Goal: Information Seeking & Learning: Learn about a topic

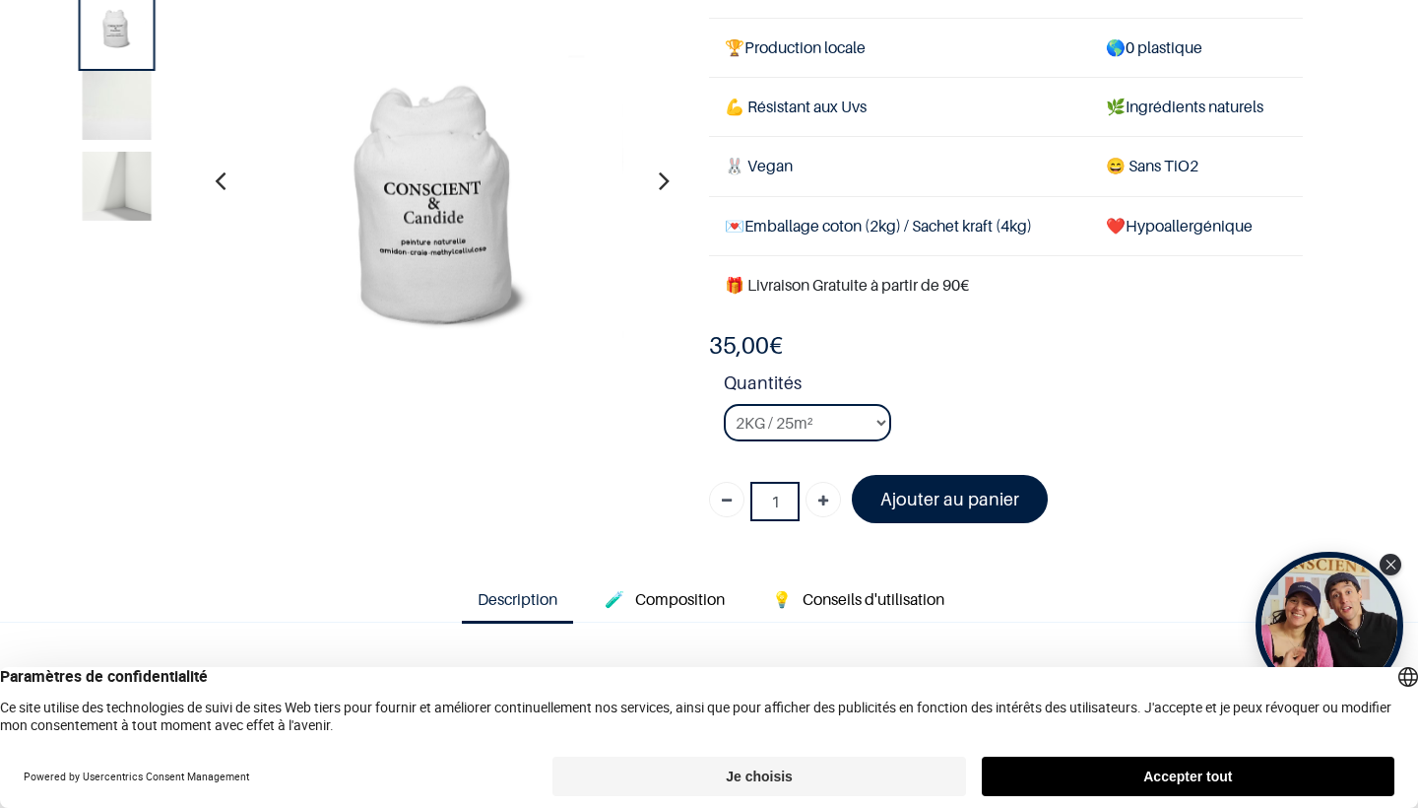
scroll to position [208, 0]
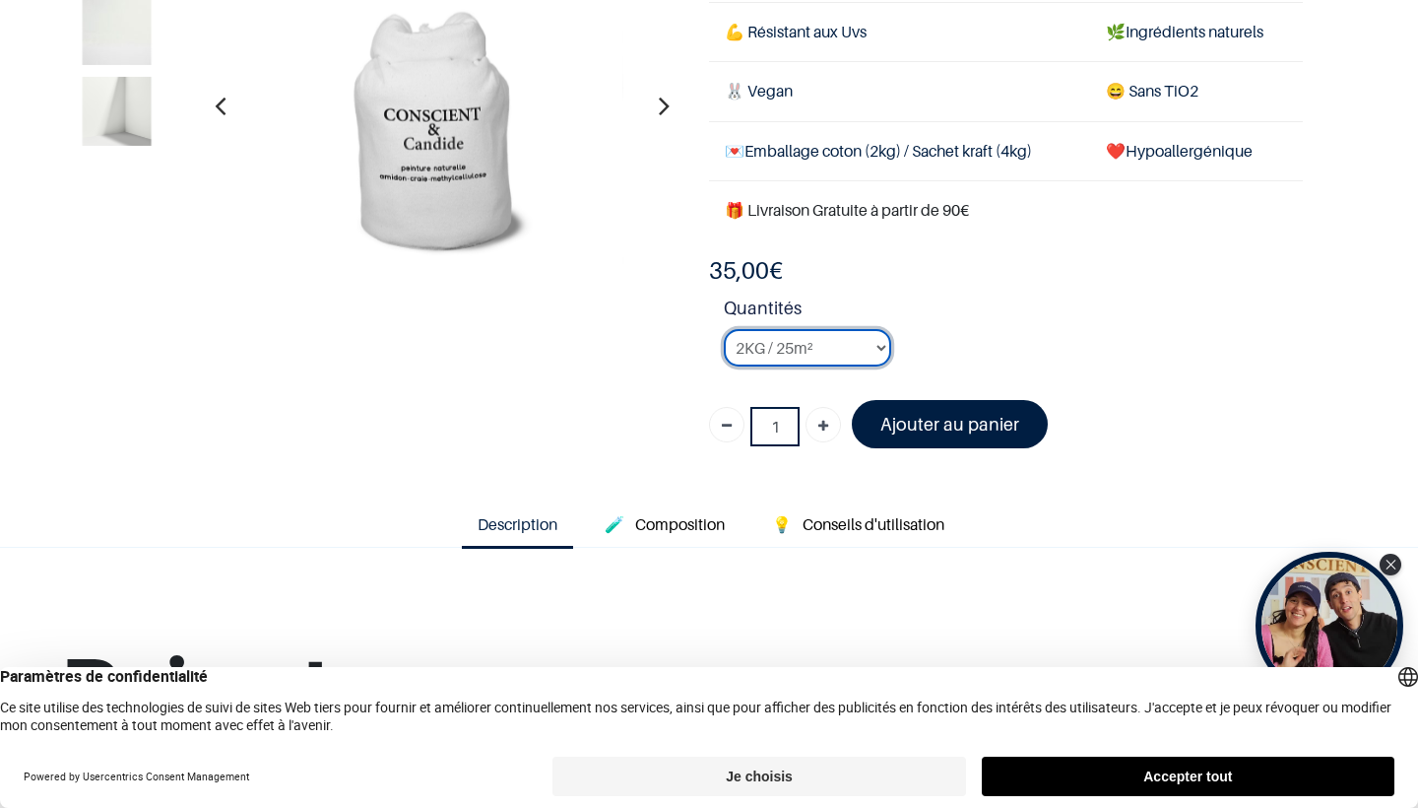
select select "3"
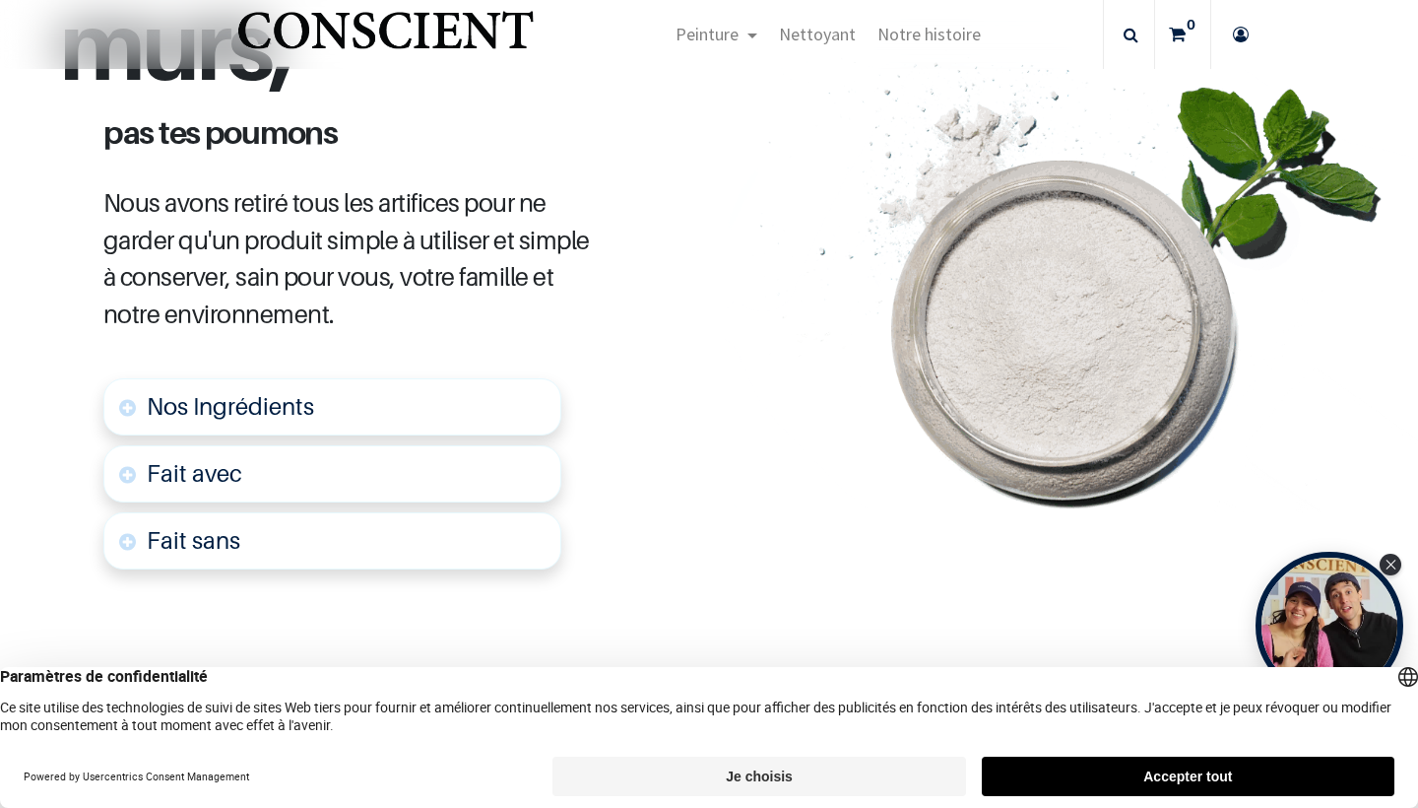
scroll to position [953, 0]
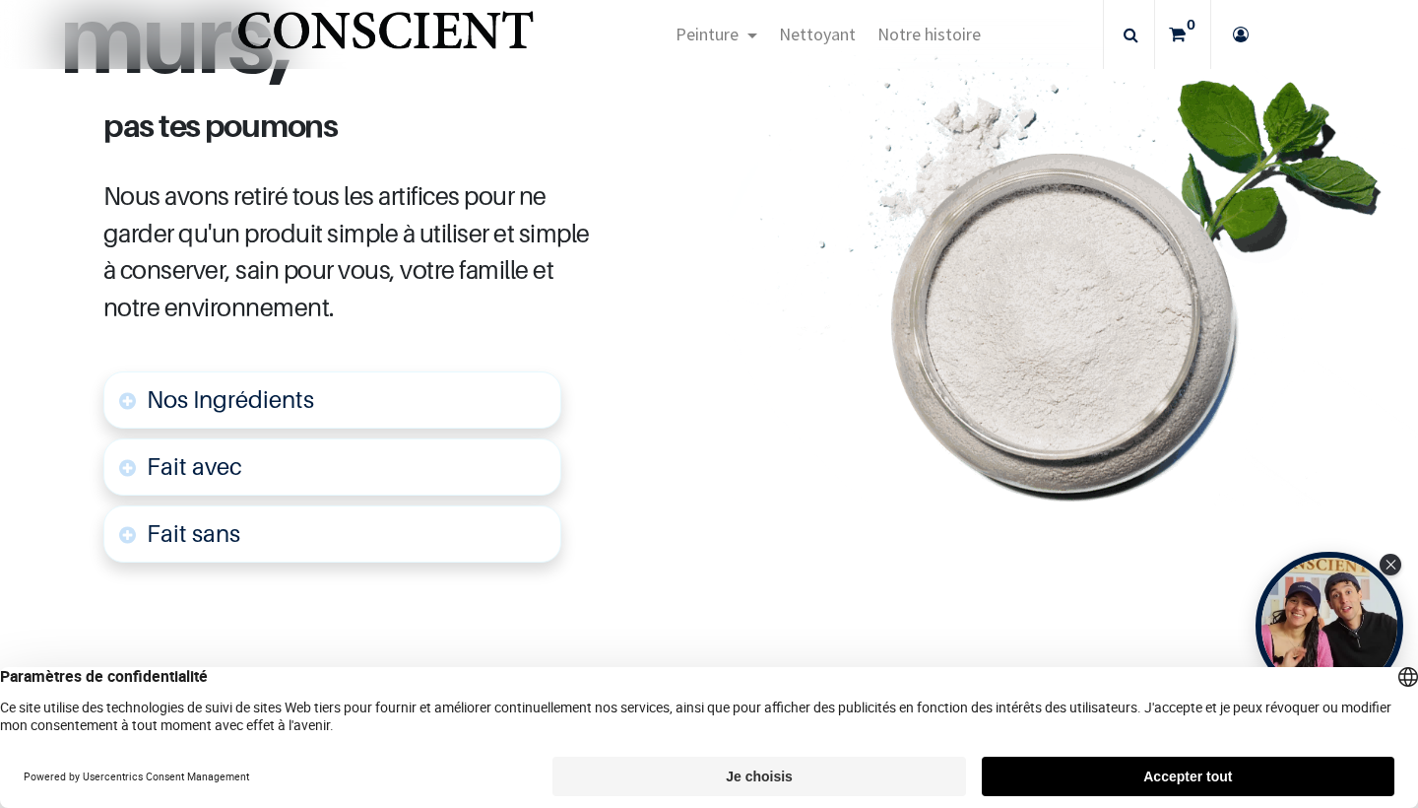
click at [476, 377] on link "Nos Ingrédients" at bounding box center [332, 399] width 458 height 57
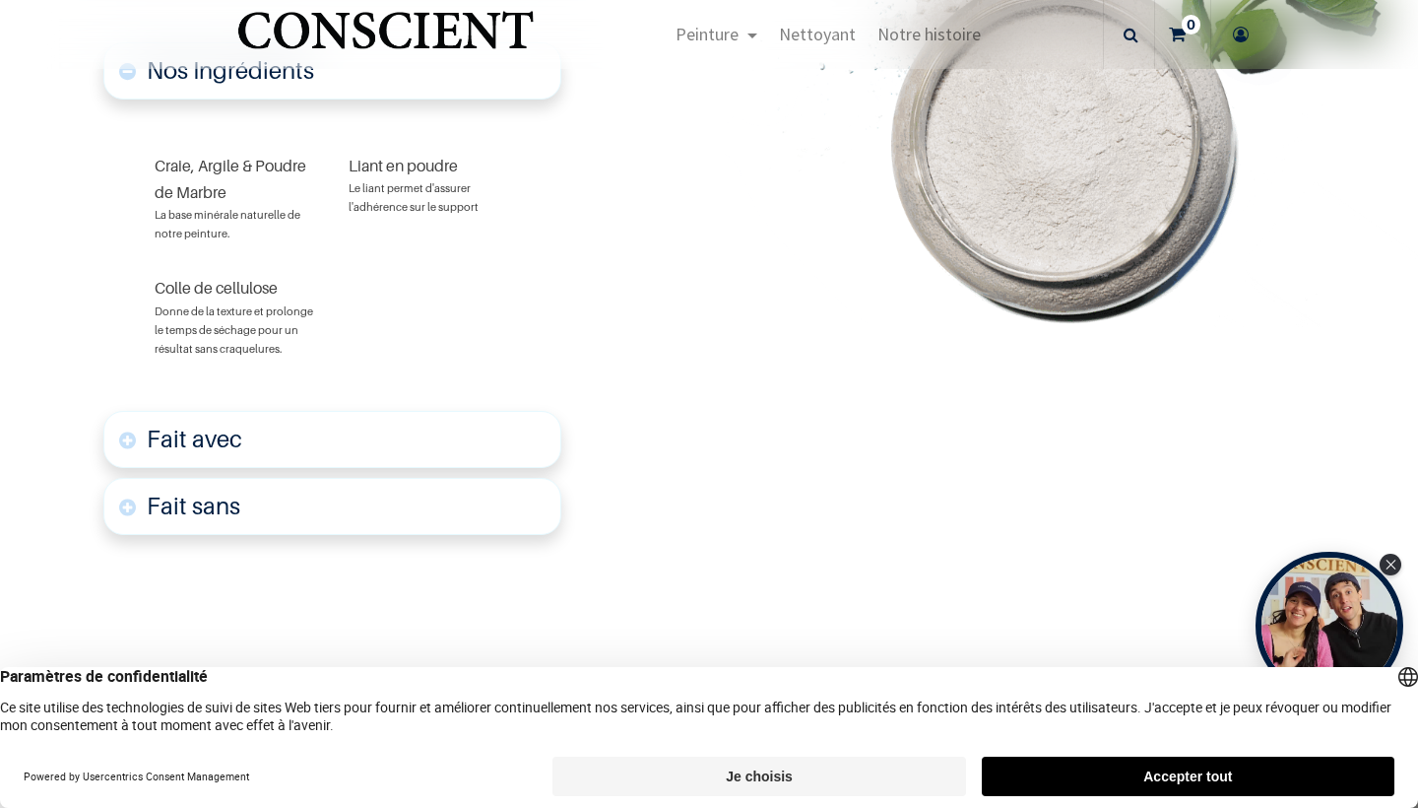
scroll to position [1315, 0]
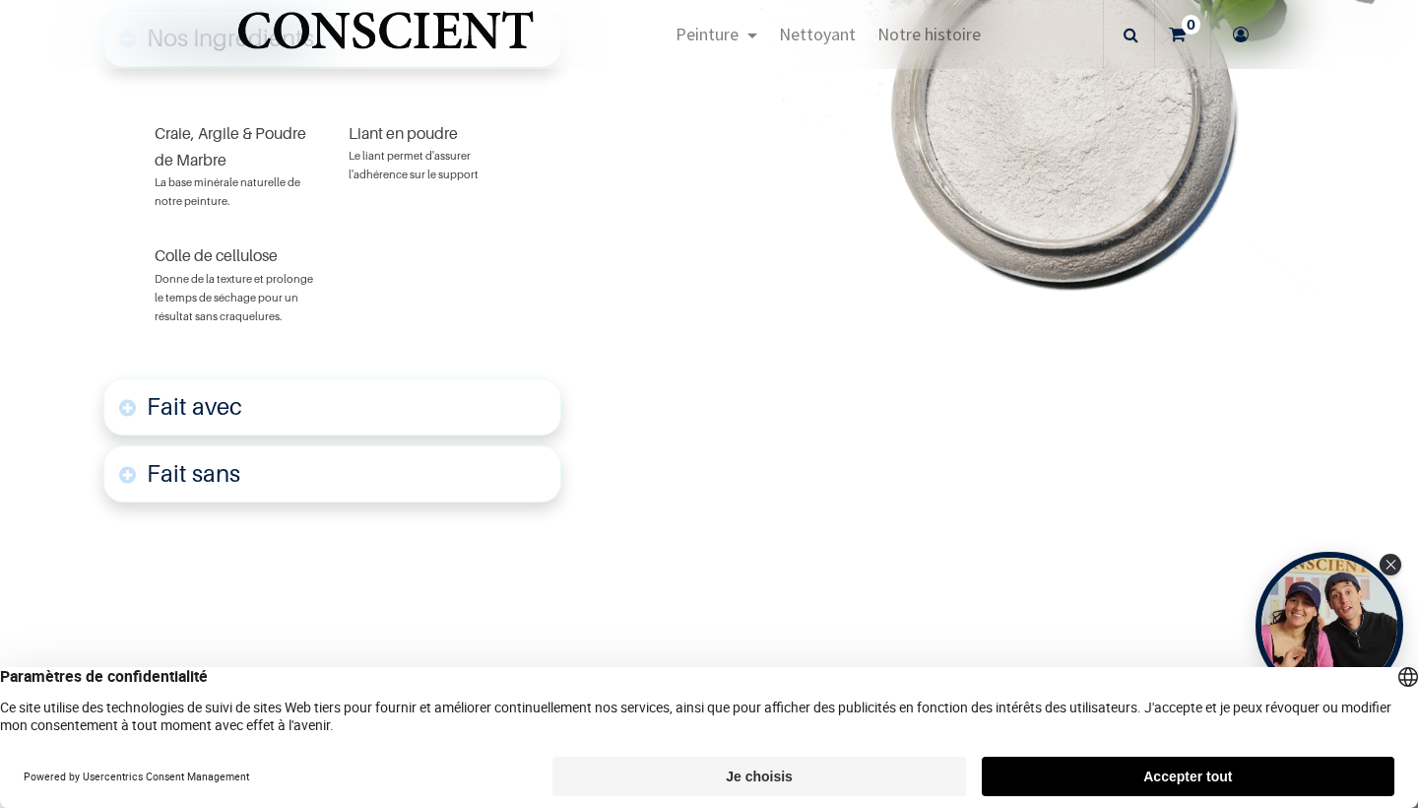
click at [461, 395] on link "Fait avec" at bounding box center [332, 406] width 458 height 57
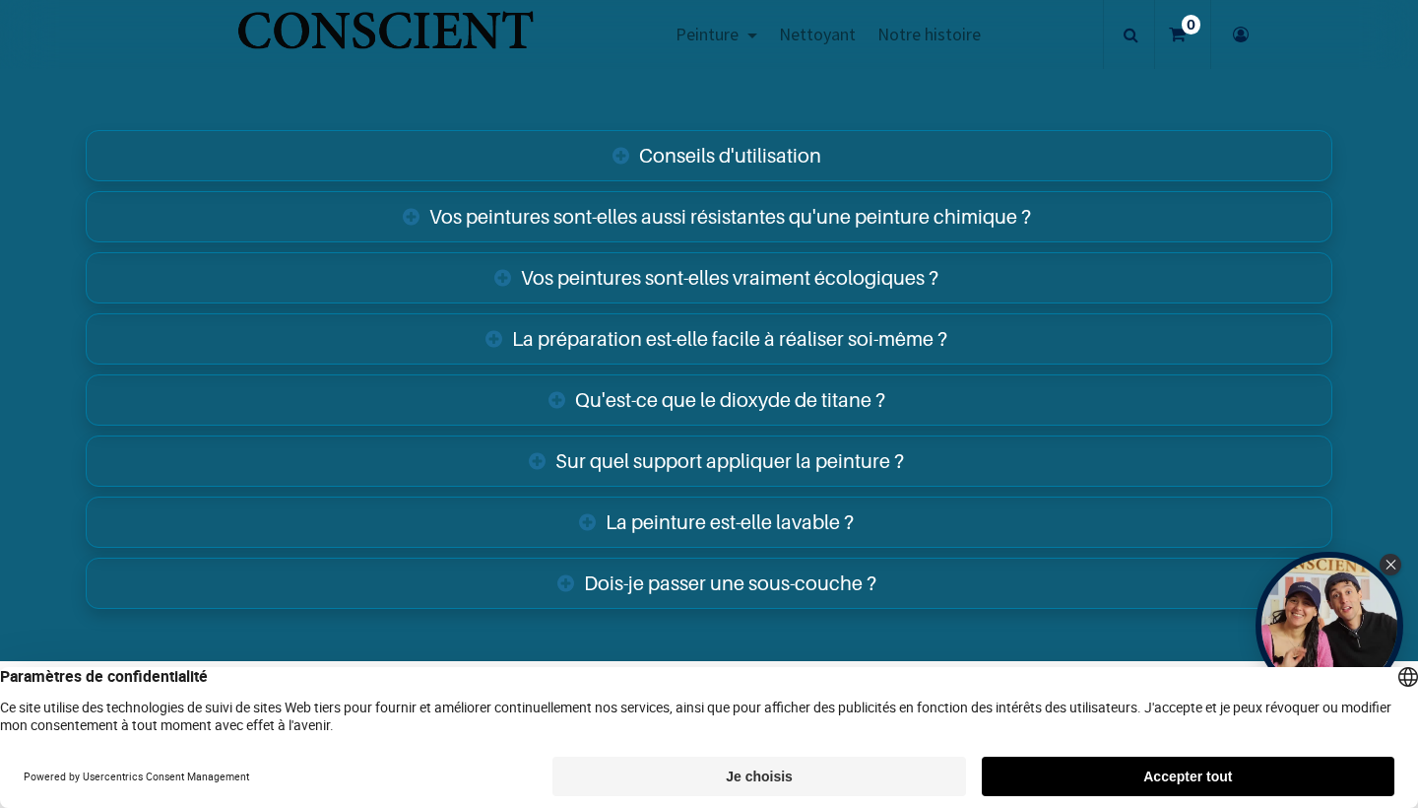
scroll to position [3685, 0]
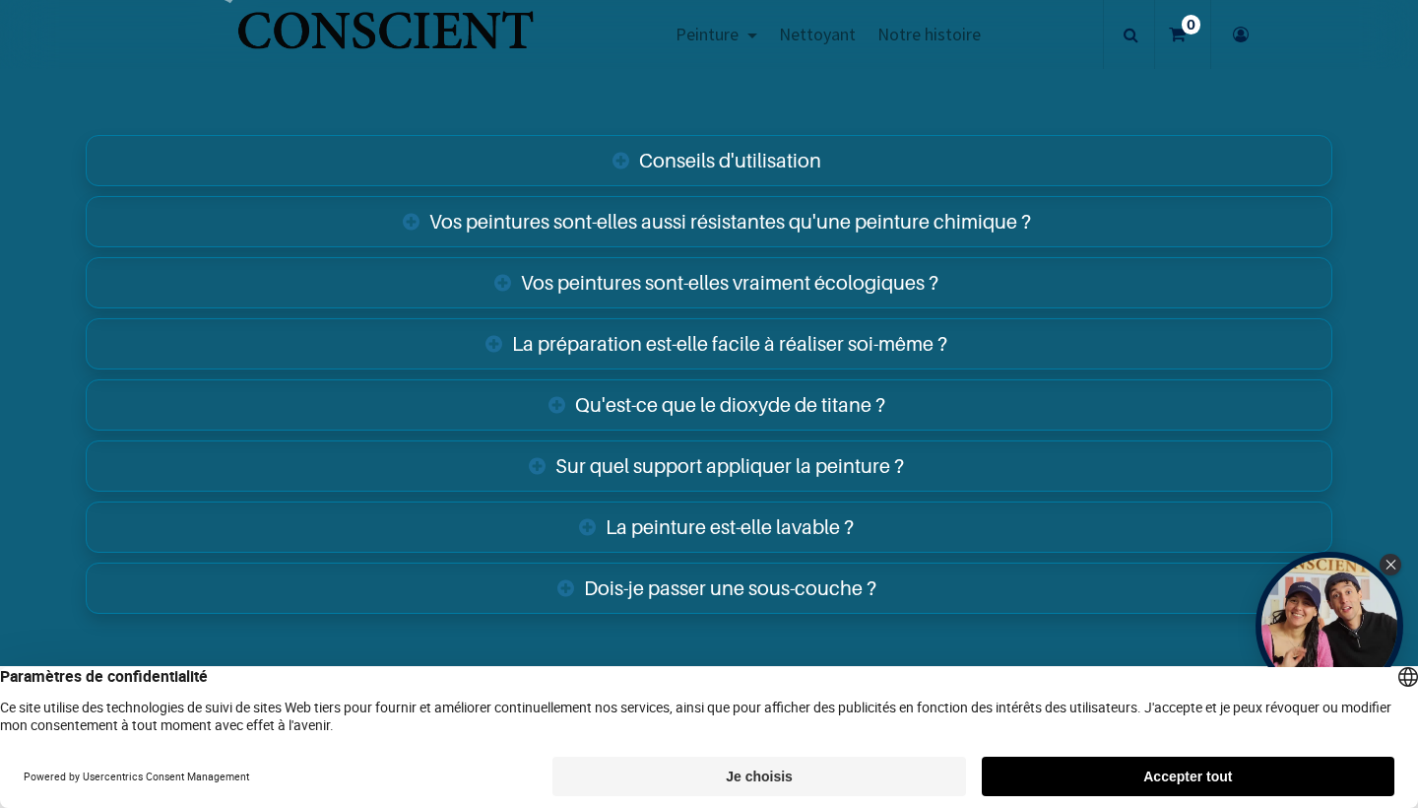
click at [758, 151] on link "Conseils d'utilisation" at bounding box center [709, 160] width 1247 height 51
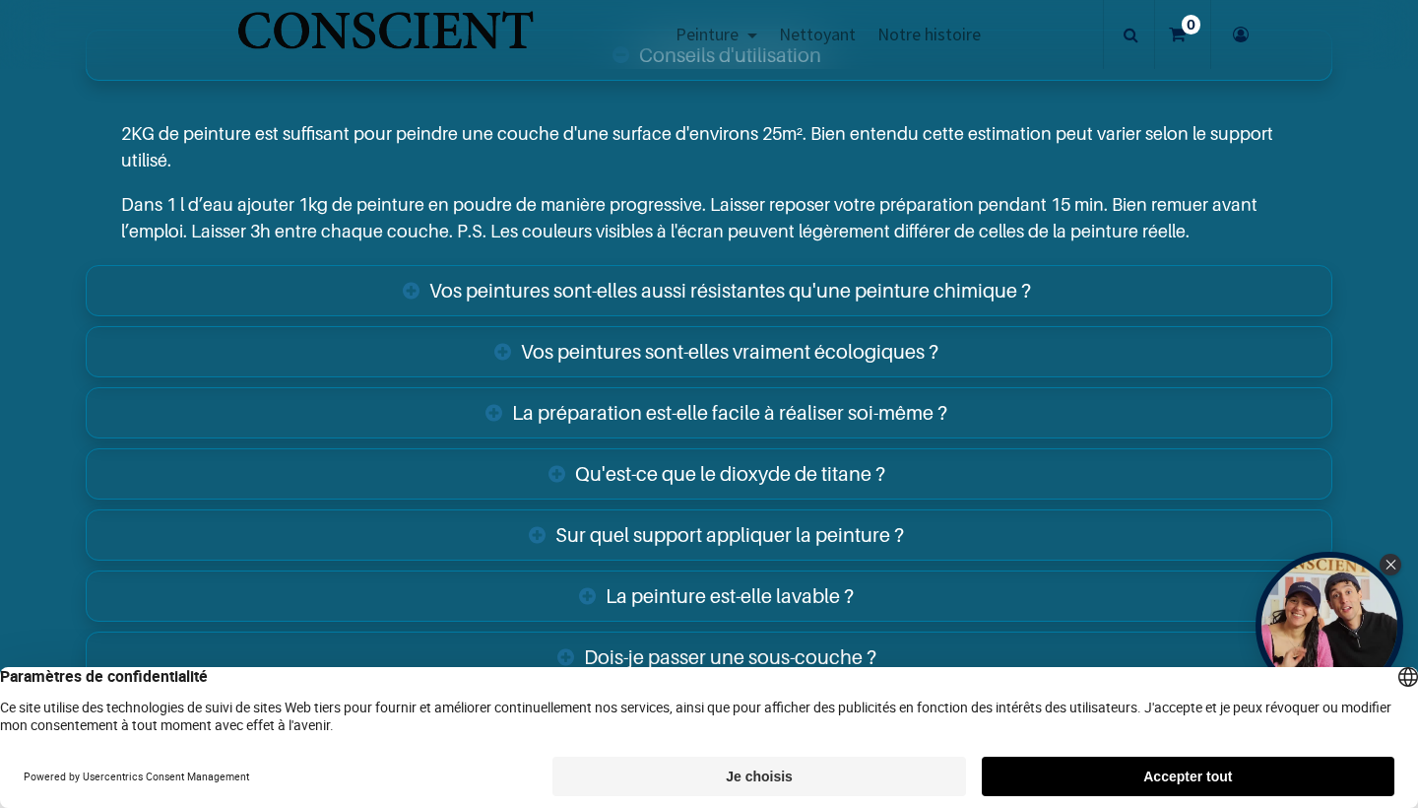
scroll to position [3813, 0]
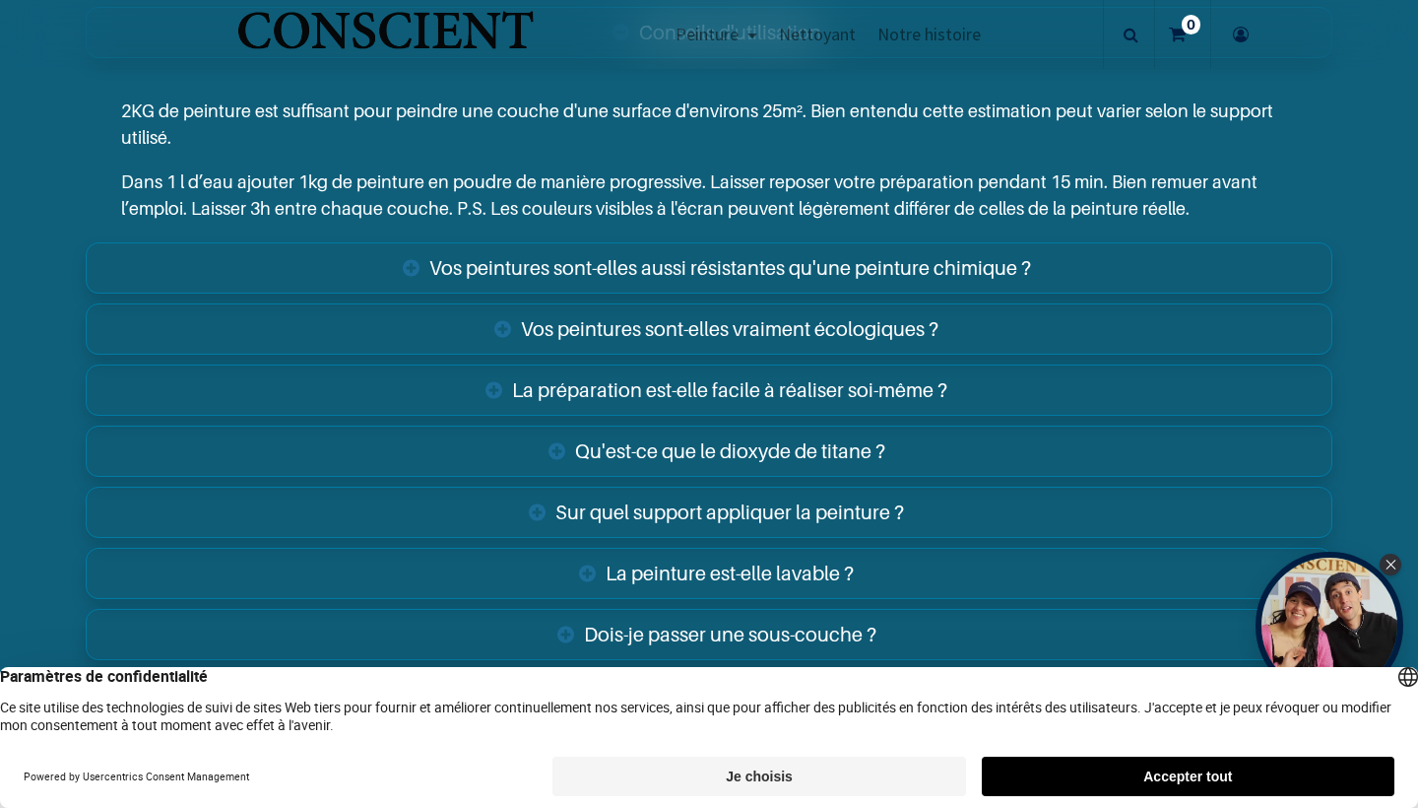
click at [720, 255] on link "Vos peintures sont-elles aussi résistantes qu'une peinture chimique ?" at bounding box center [709, 267] width 1247 height 51
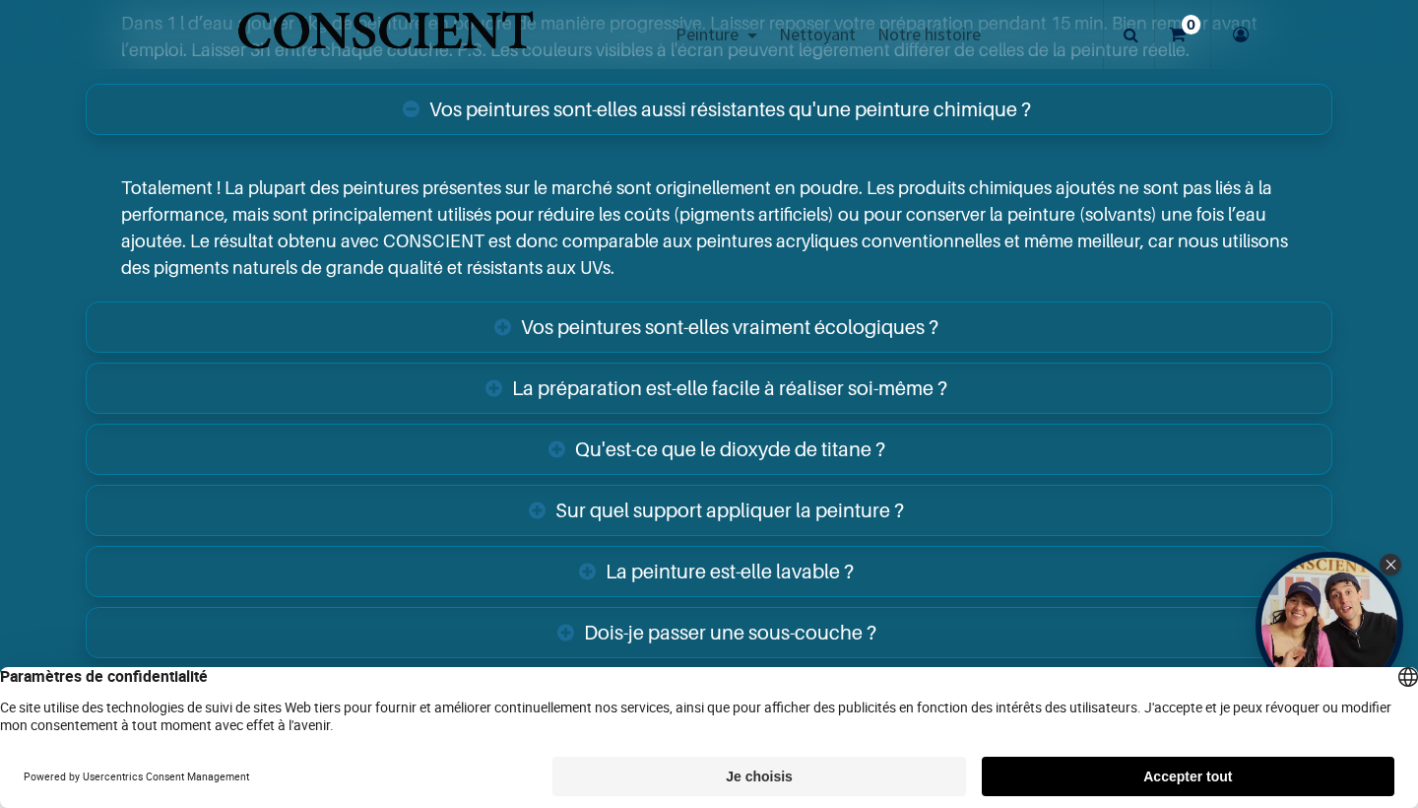
scroll to position [3973, 0]
click at [741, 306] on link "Vos peintures sont-elles vraiment écologiques ?" at bounding box center [709, 325] width 1247 height 51
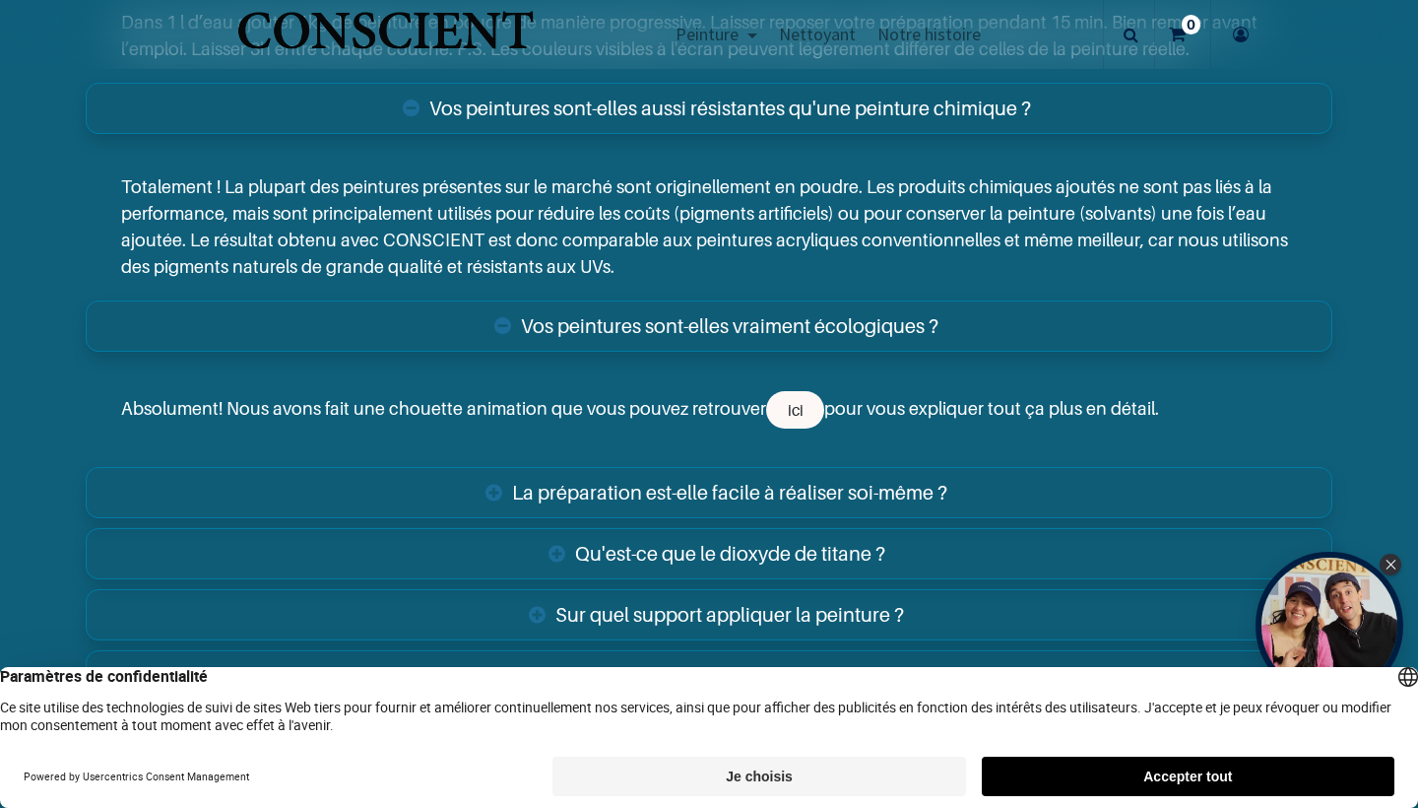
click at [741, 306] on link "Vos peintures sont-elles vraiment écologiques ?" at bounding box center [709, 325] width 1247 height 51
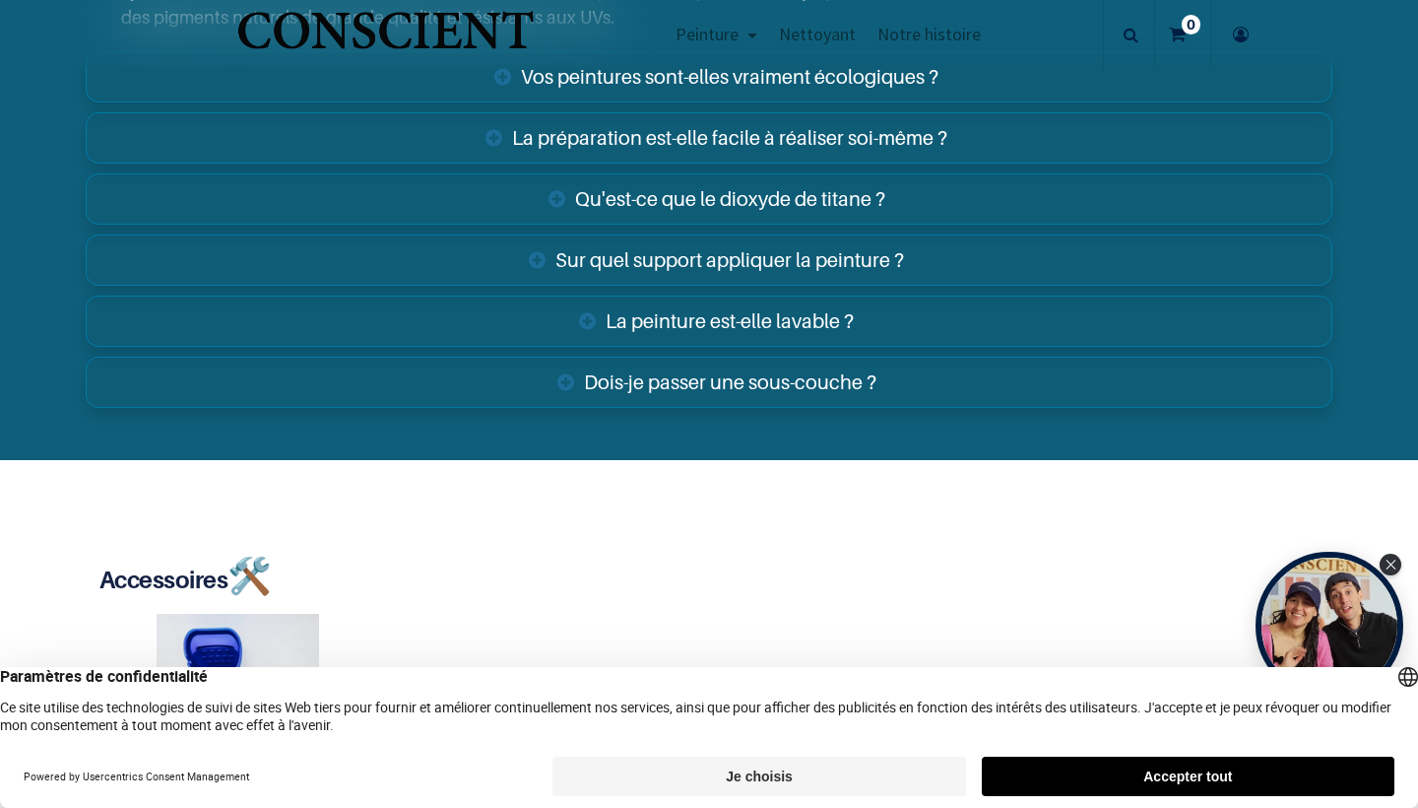
scroll to position [4223, 0]
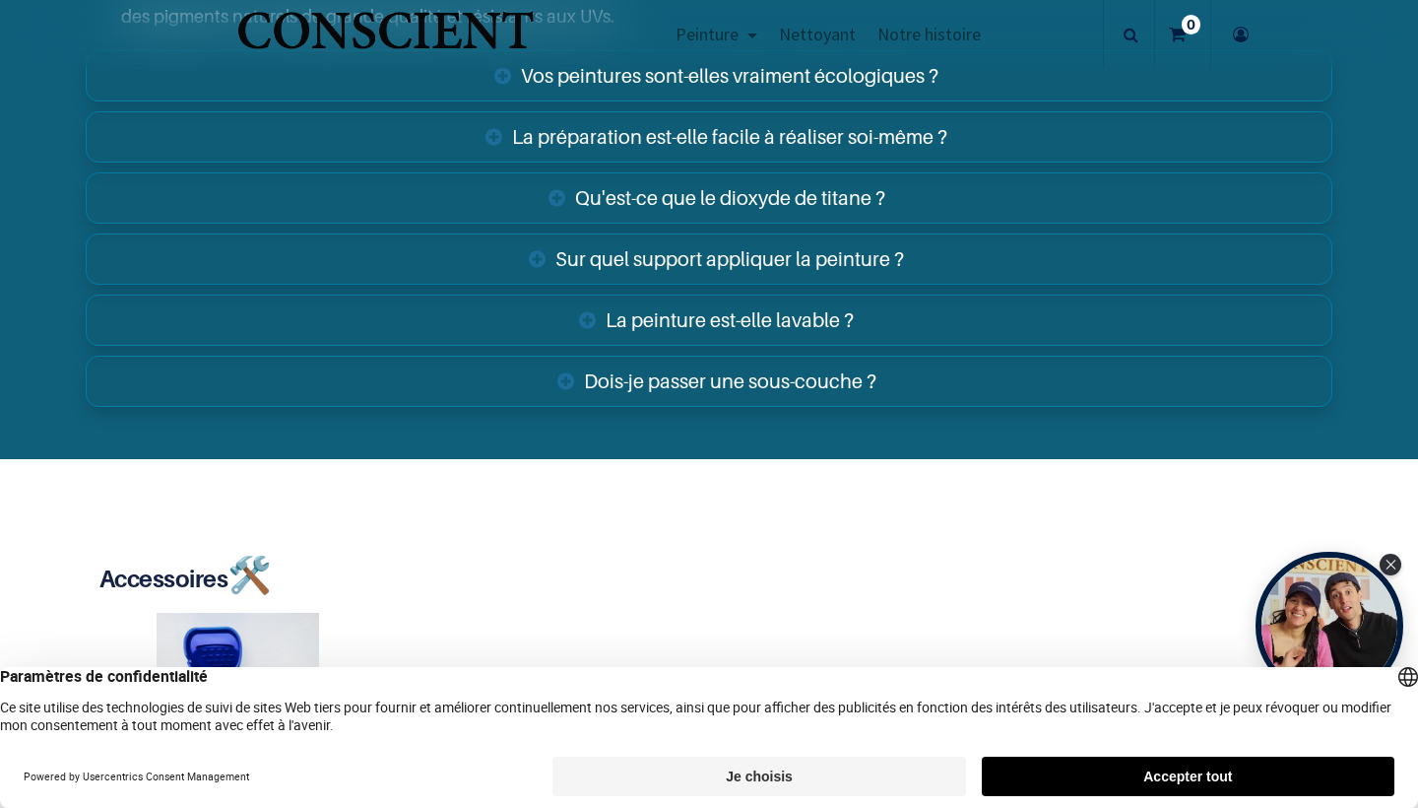
click at [680, 247] on link "Sur quel support appliquer la peinture ?" at bounding box center [709, 258] width 1247 height 51
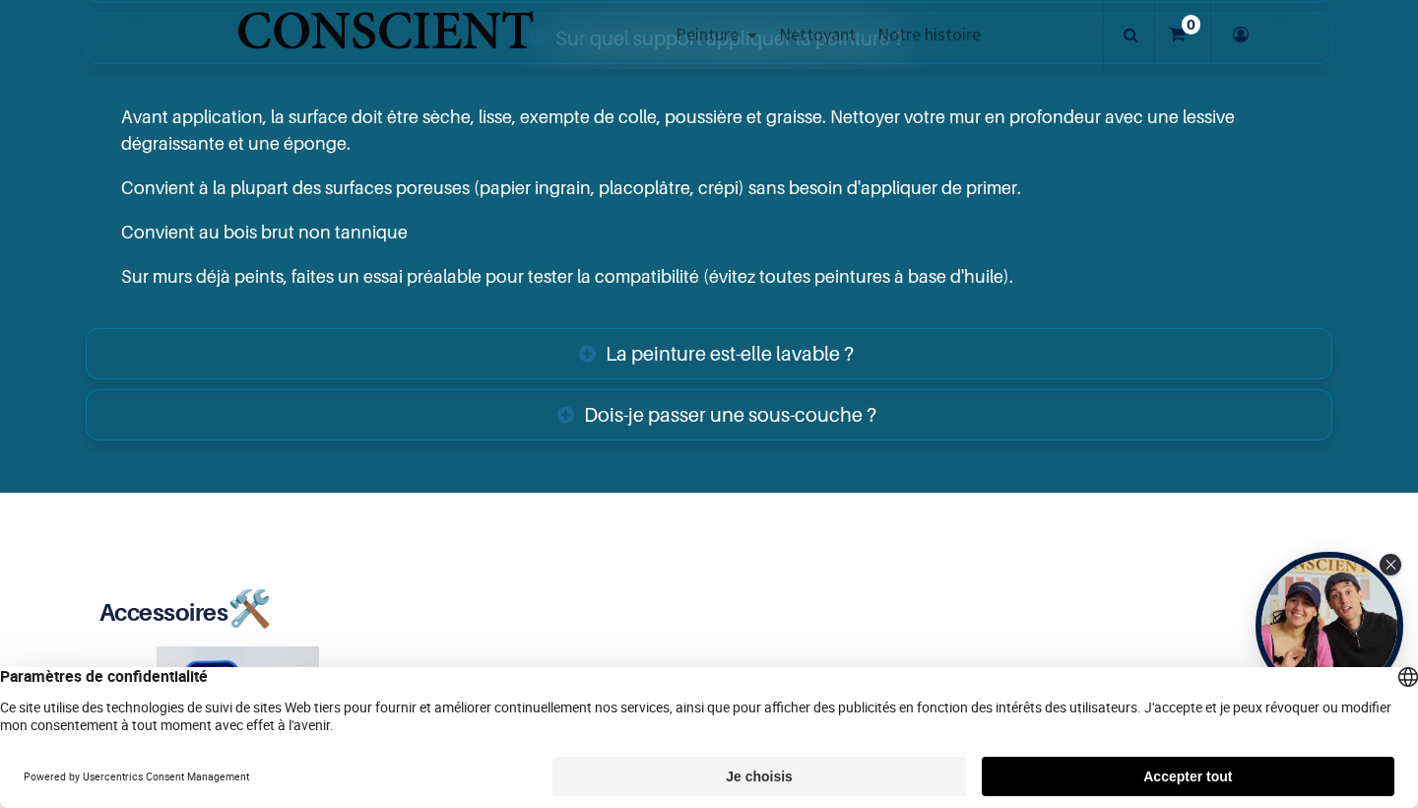
scroll to position [4478, 0]
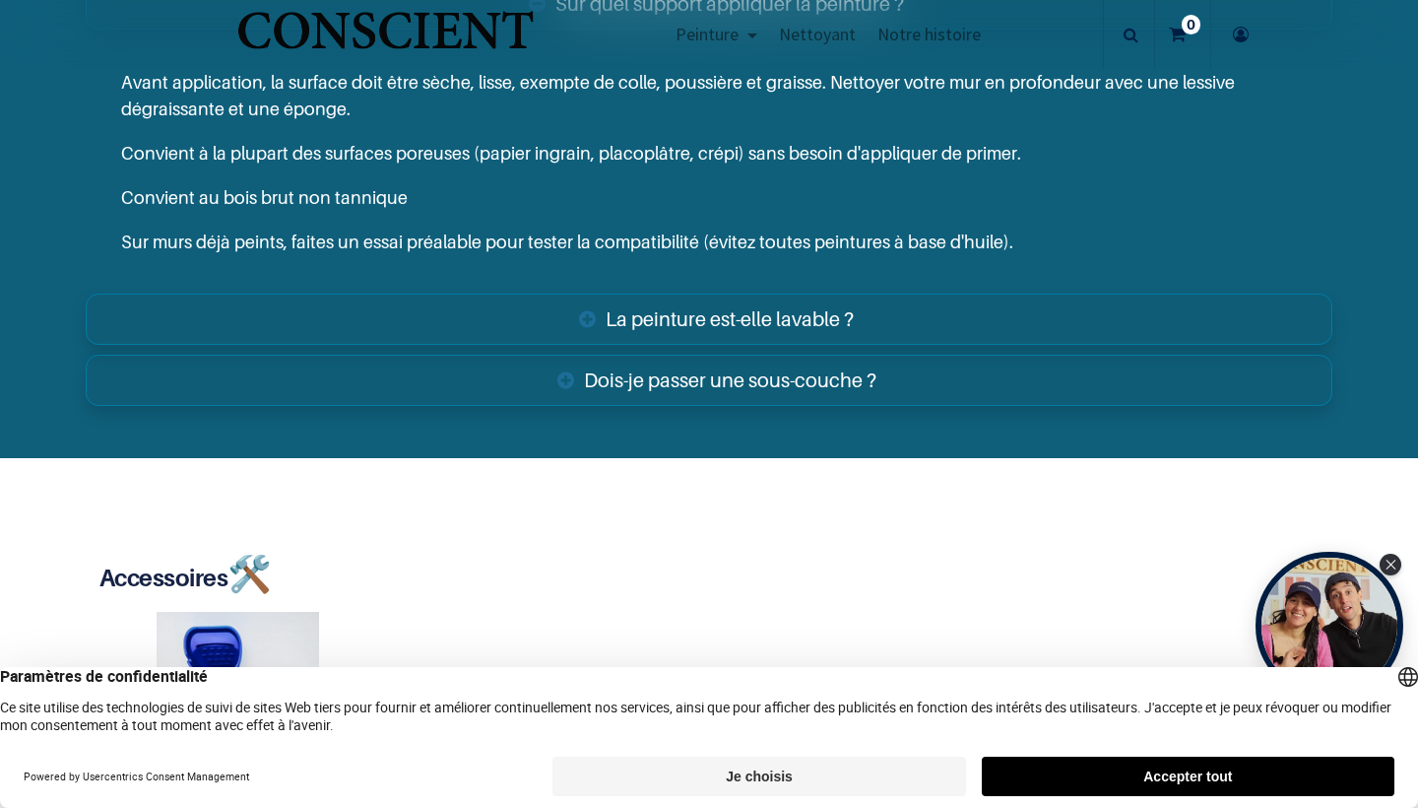
click at [719, 358] on link "Dois-je passer une sous-couche ?" at bounding box center [709, 380] width 1247 height 51
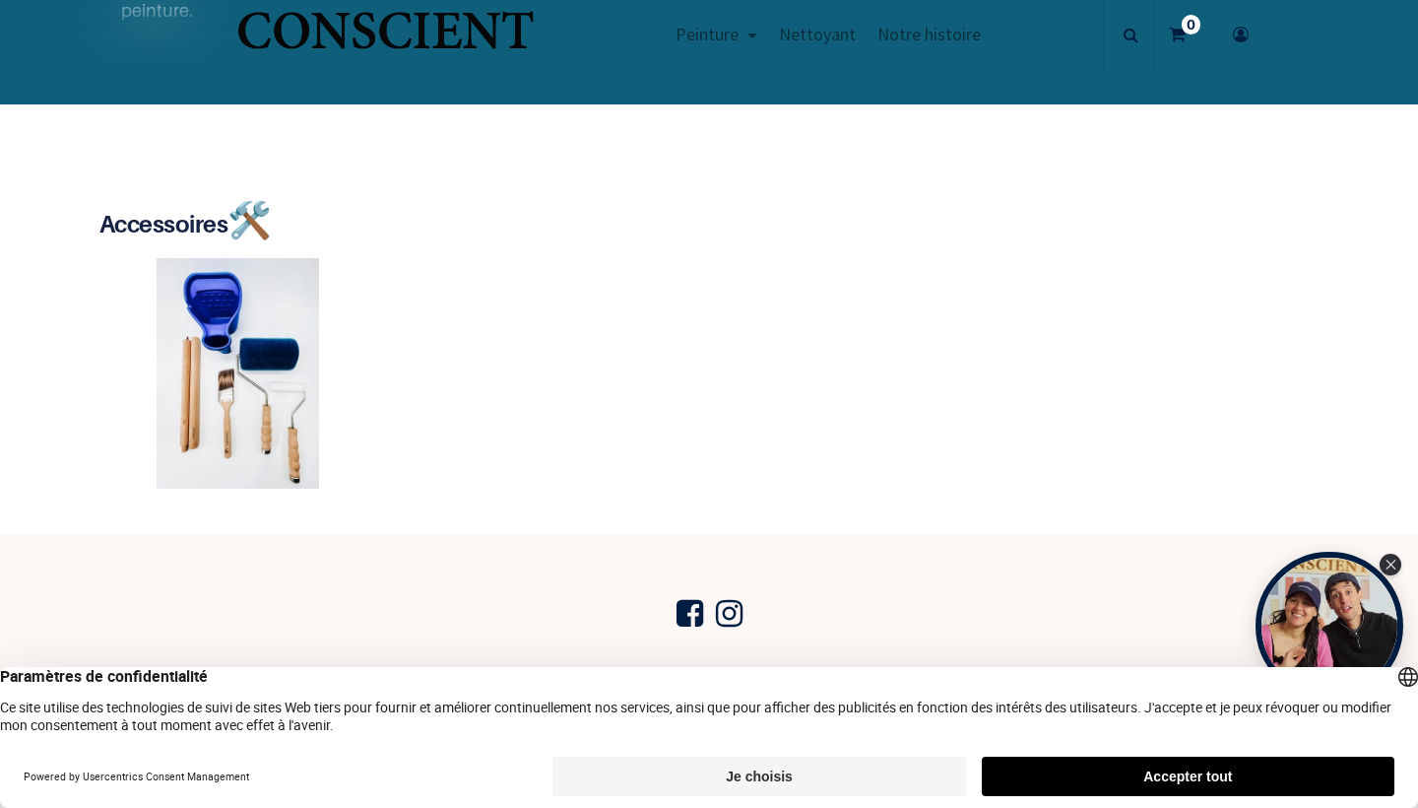
scroll to position [4946, 0]
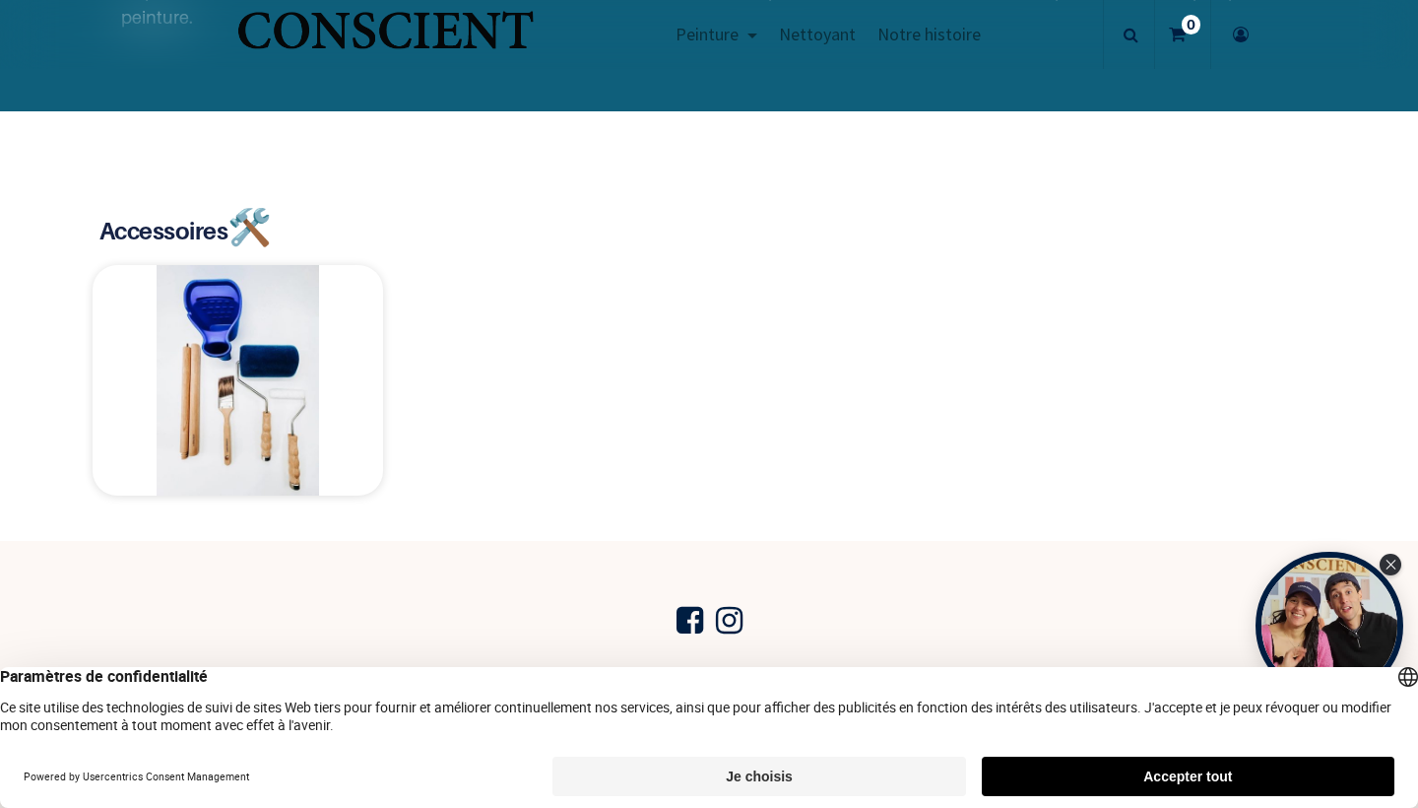
click at [210, 324] on img at bounding box center [238, 380] width 291 height 230
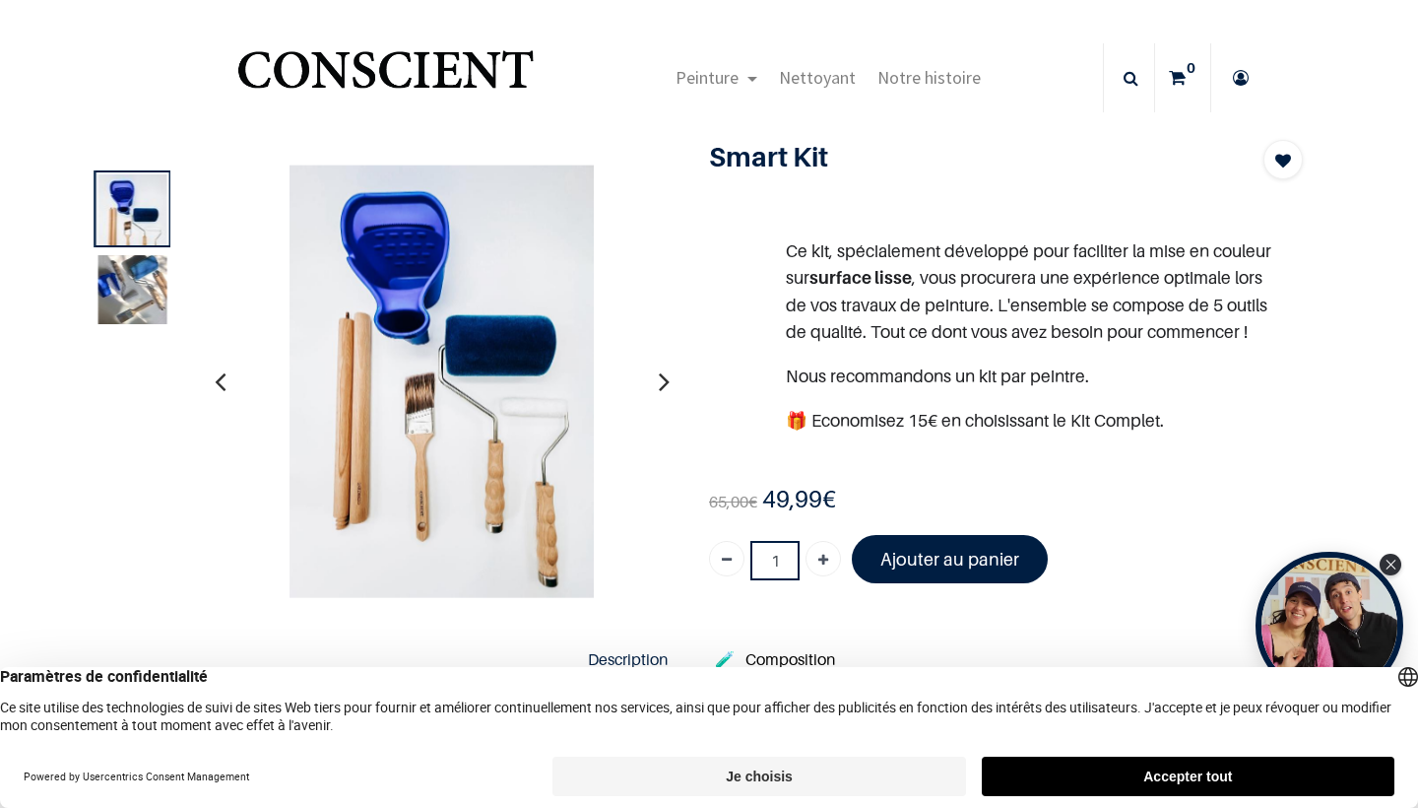
scroll to position [32, 0]
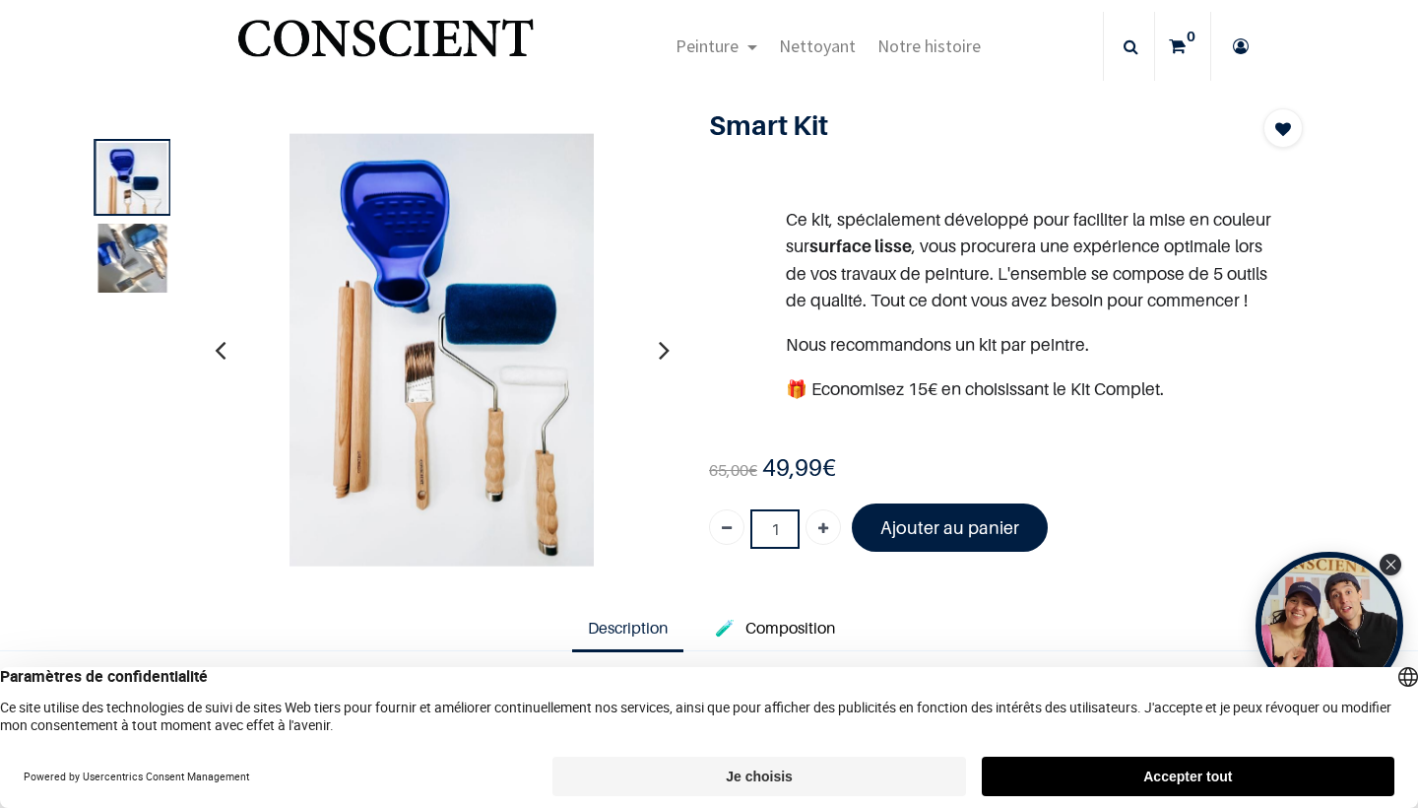
click at [478, 235] on img at bounding box center [441, 349] width 305 height 433
click at [666, 347] on icon "button" at bounding box center [664, 349] width 11 height 53
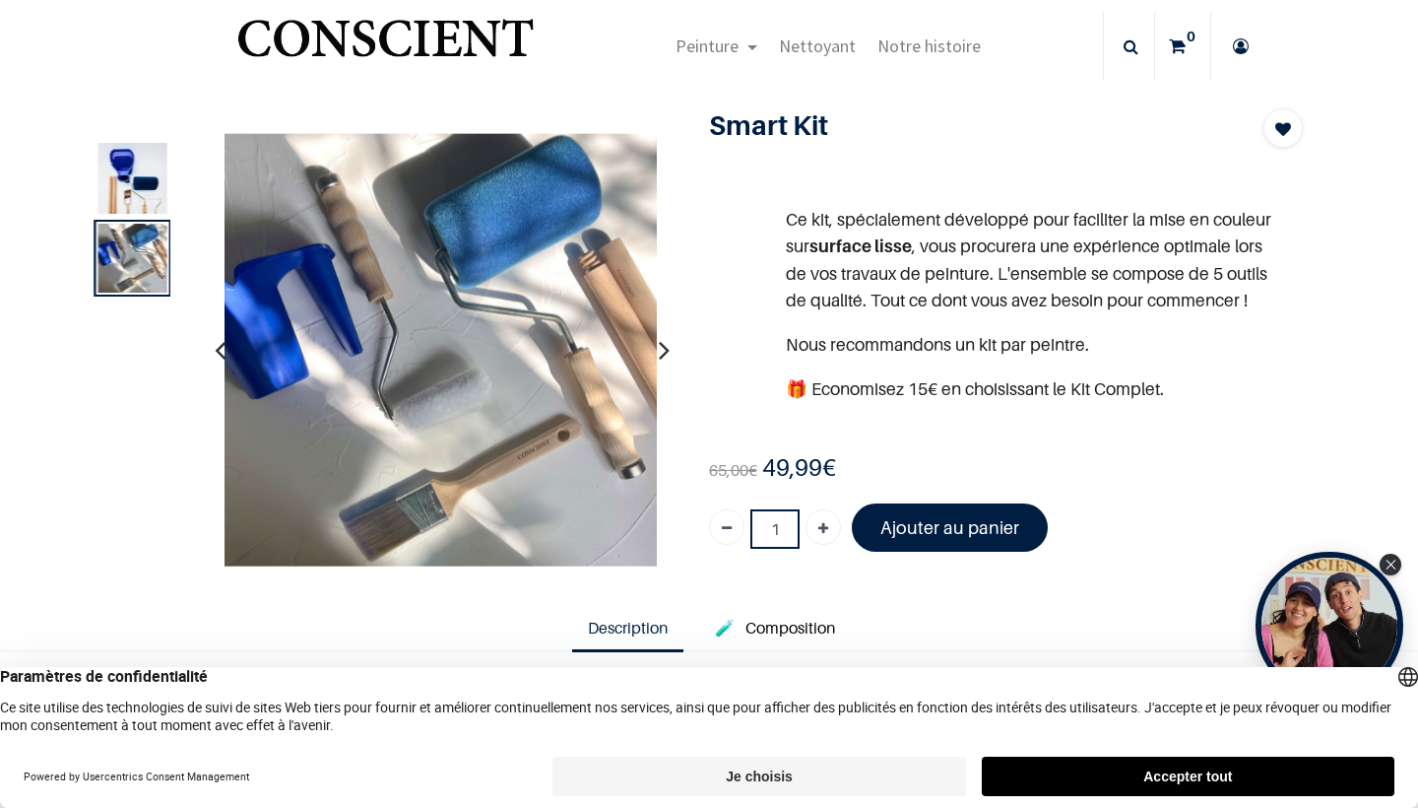
click at [712, 278] on section "Ce kit, spécialement développé pour faciliter la mise en couleur sur surface li…" at bounding box center [1006, 304] width 594 height 295
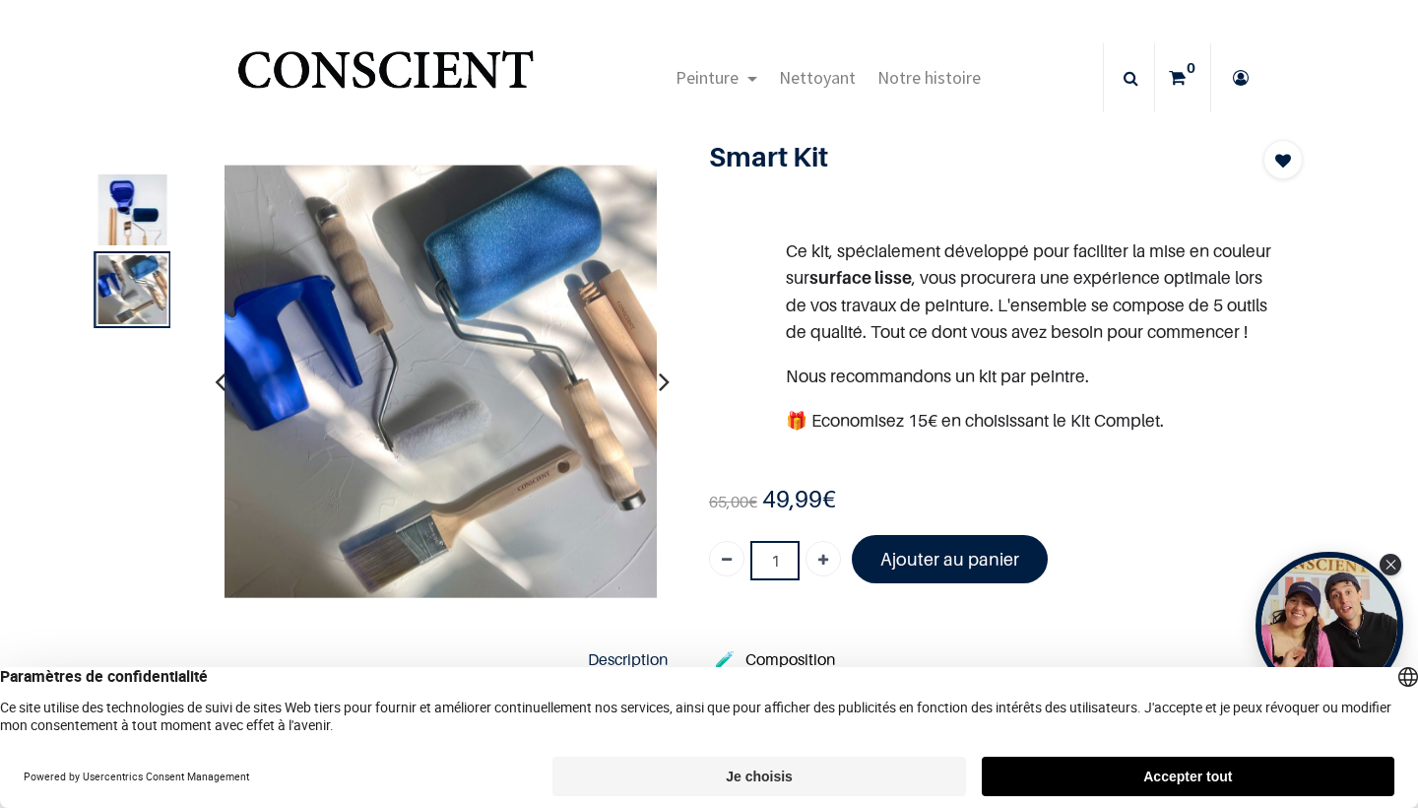
scroll to position [0, 0]
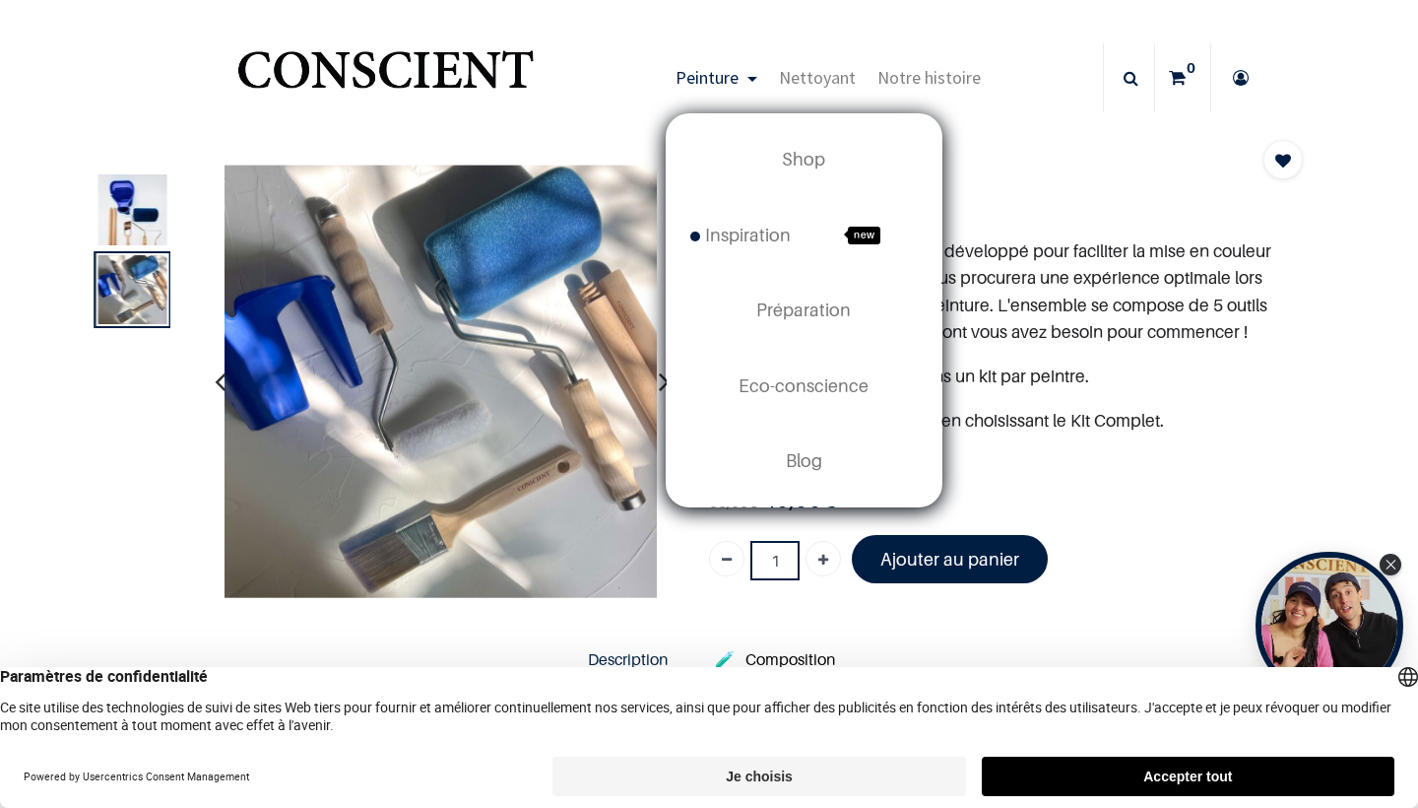
click at [729, 77] on span "Peinture" at bounding box center [707, 77] width 63 height 23
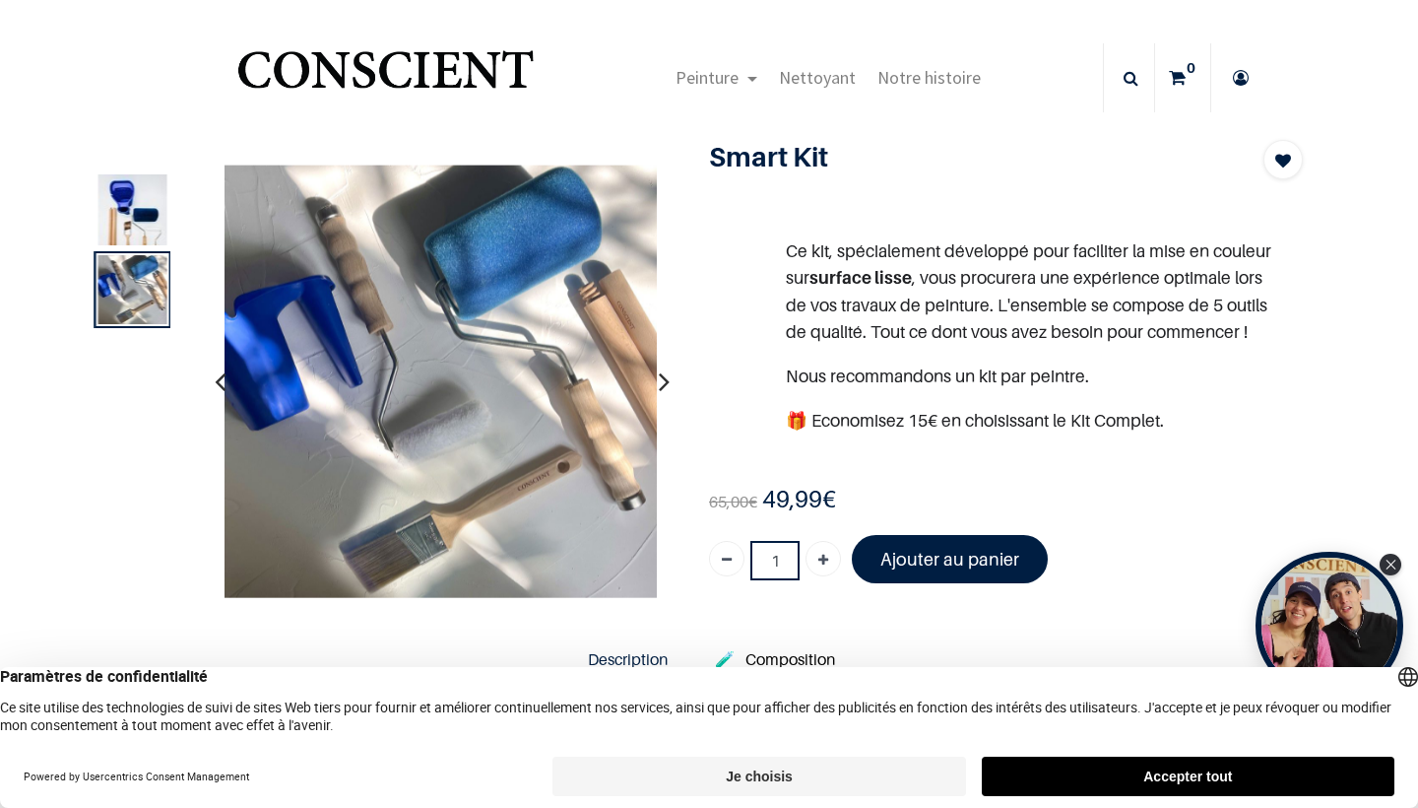
click at [410, 69] on img "Logo of Conscient" at bounding box center [385, 78] width 304 height 78
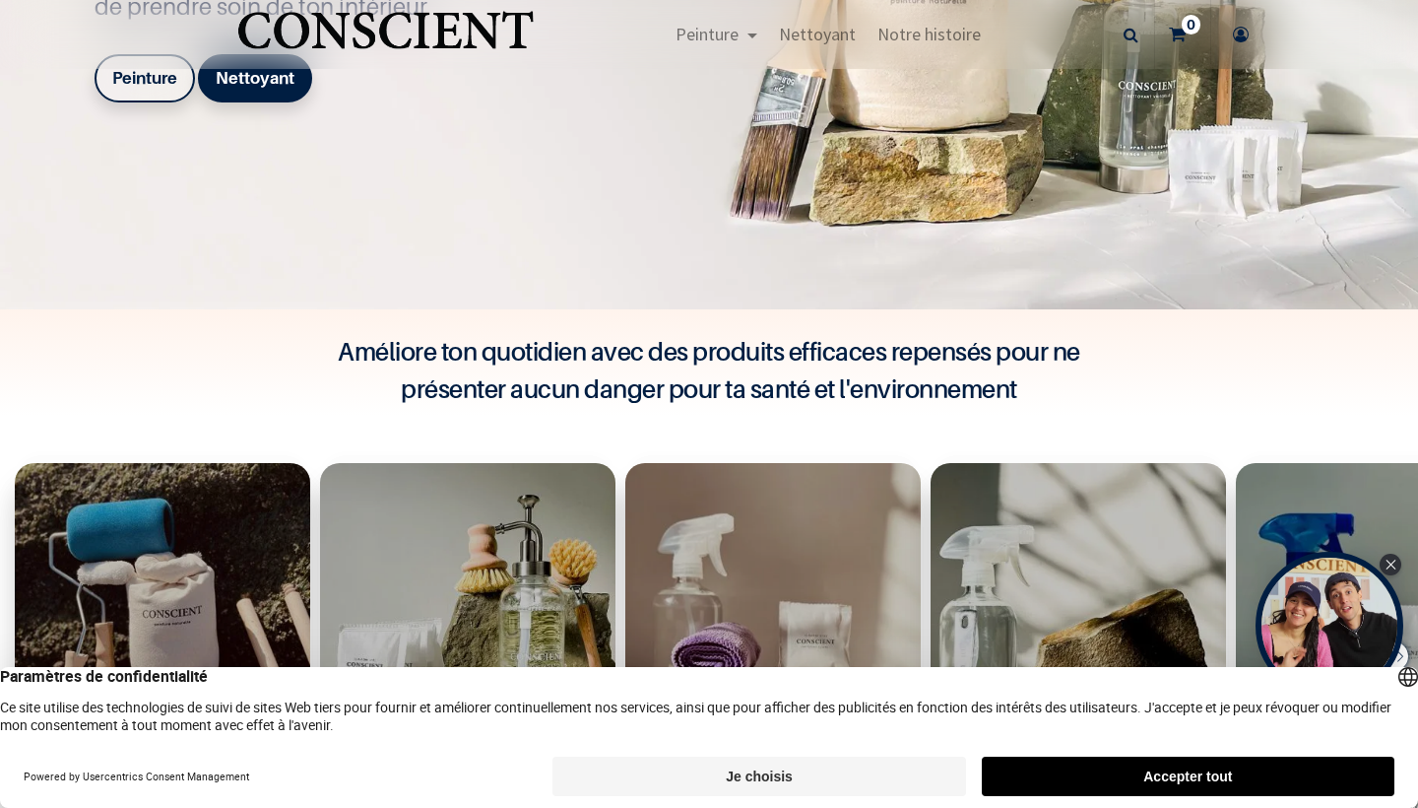
scroll to position [344, 0]
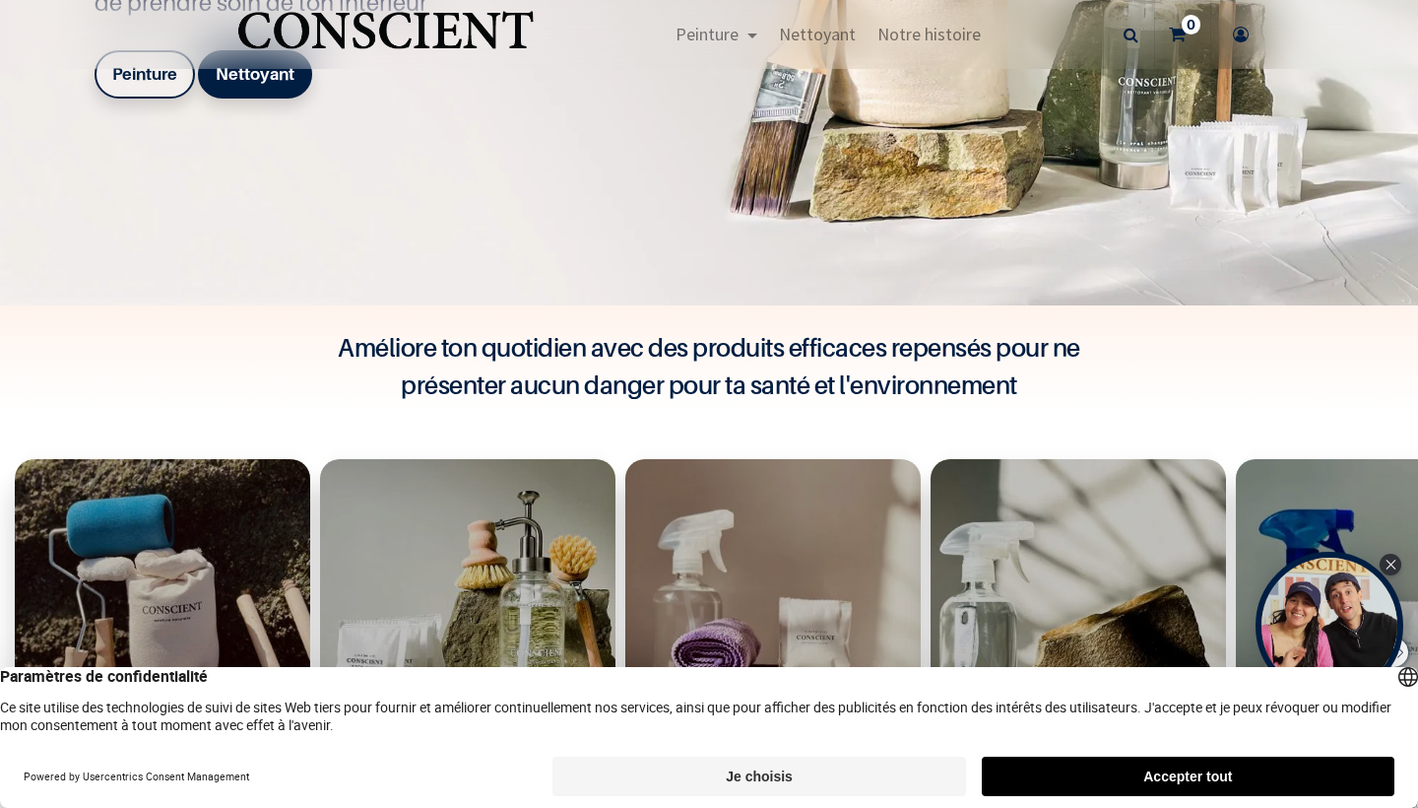
click at [1204, 772] on button "Accepter tout" at bounding box center [1188, 775] width 413 height 39
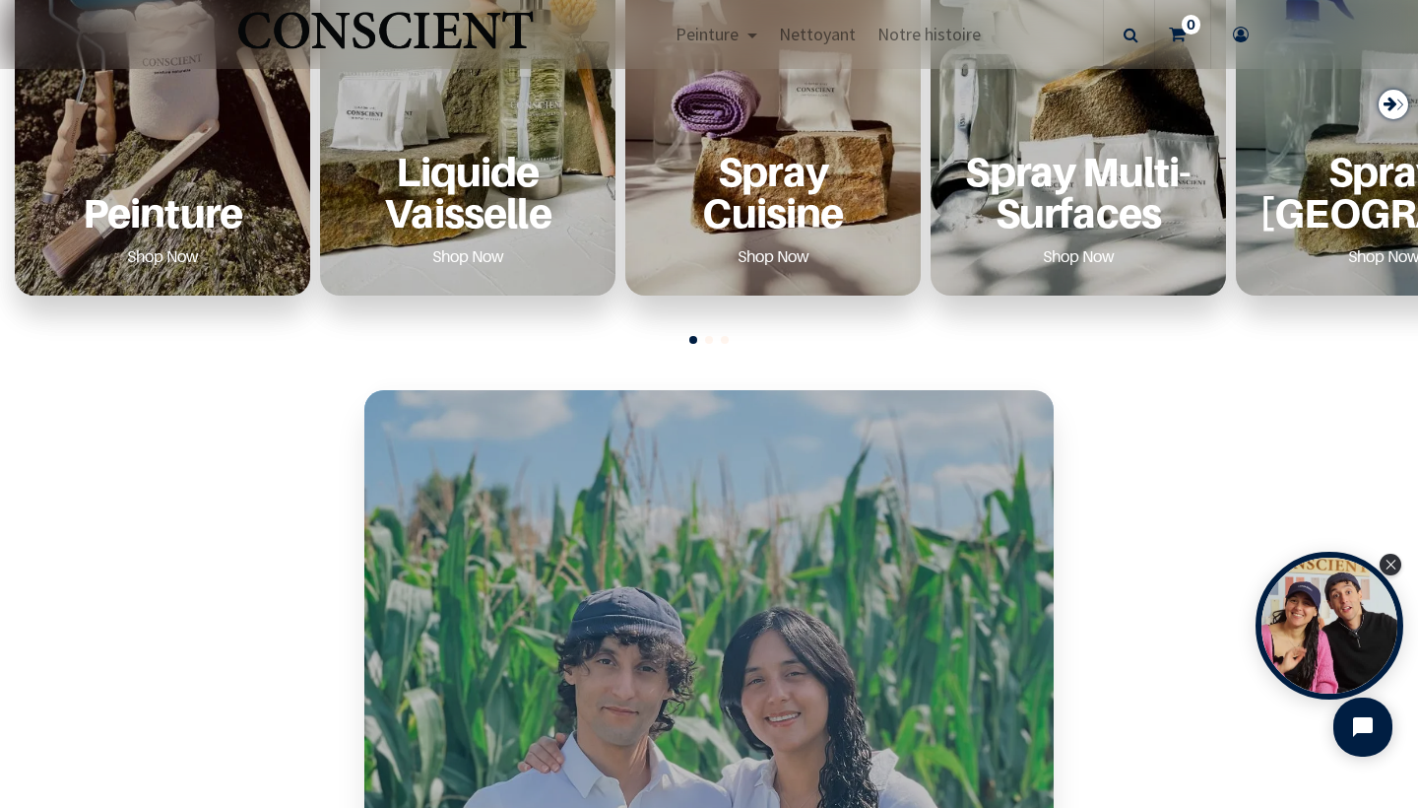
scroll to position [894, 0]
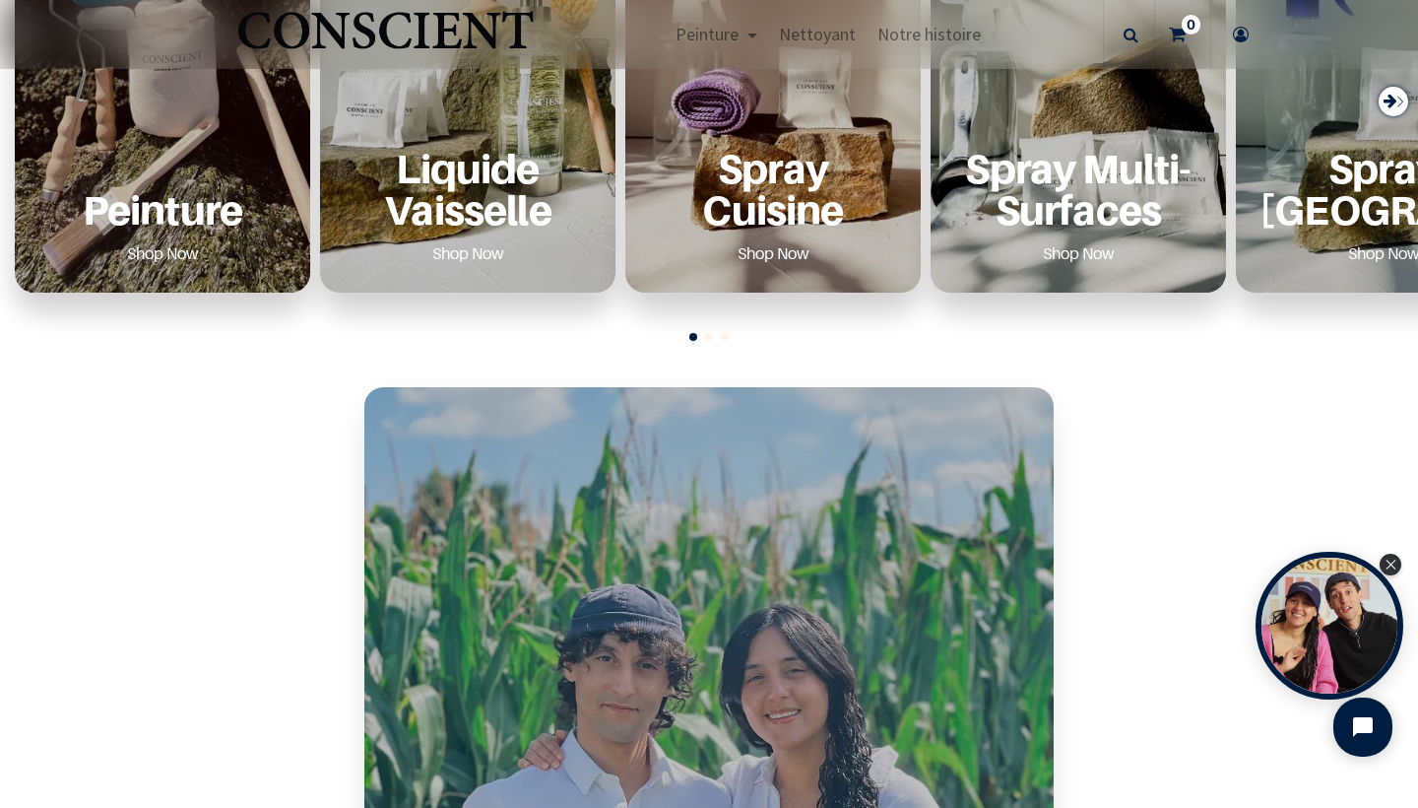
click at [250, 172] on div "Peinture Shop Now" at bounding box center [162, 208] width 248 height 121
click at [182, 231] on div "Peinture Shop Now" at bounding box center [162, 208] width 248 height 121
click at [171, 247] on link "Shop Now" at bounding box center [162, 253] width 119 height 32
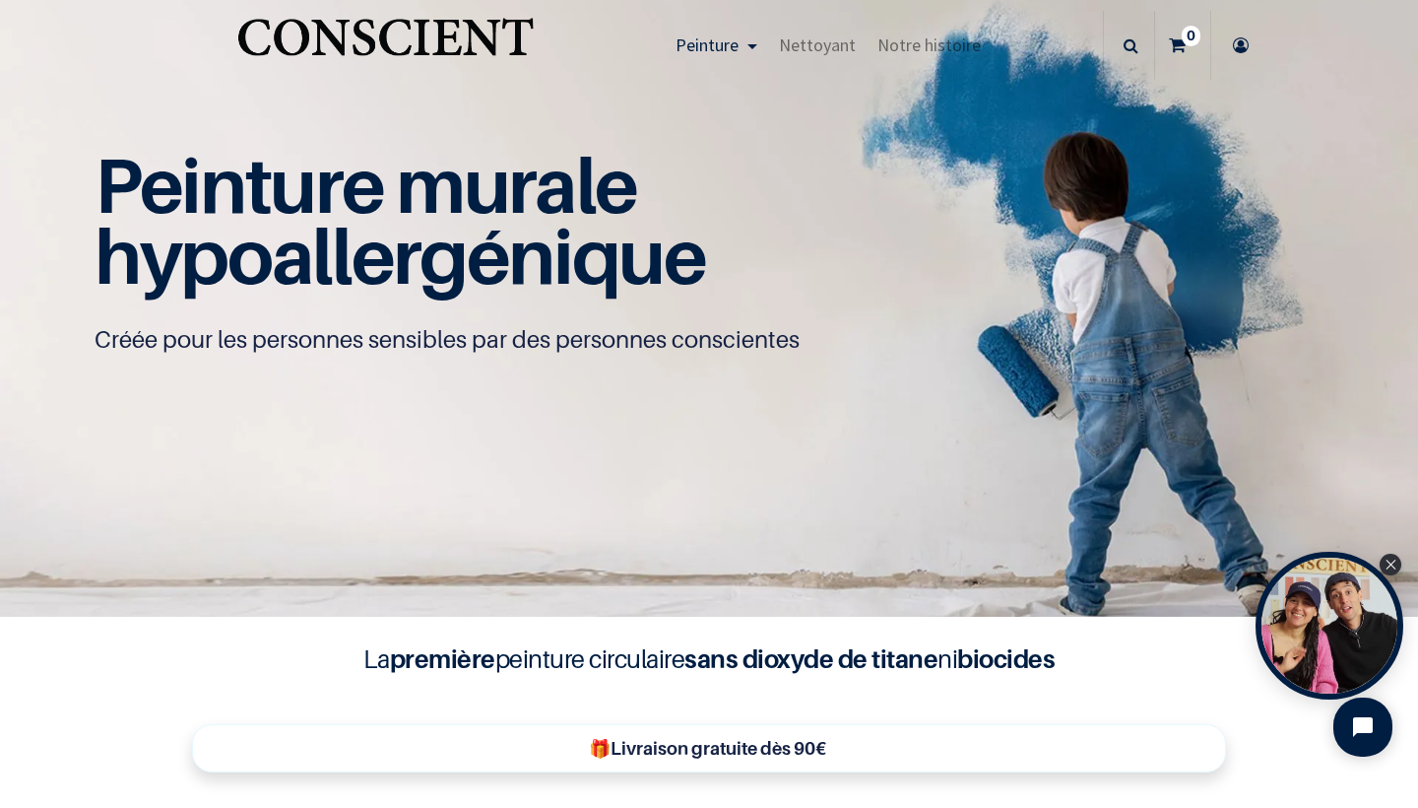
scroll to position [36, 0]
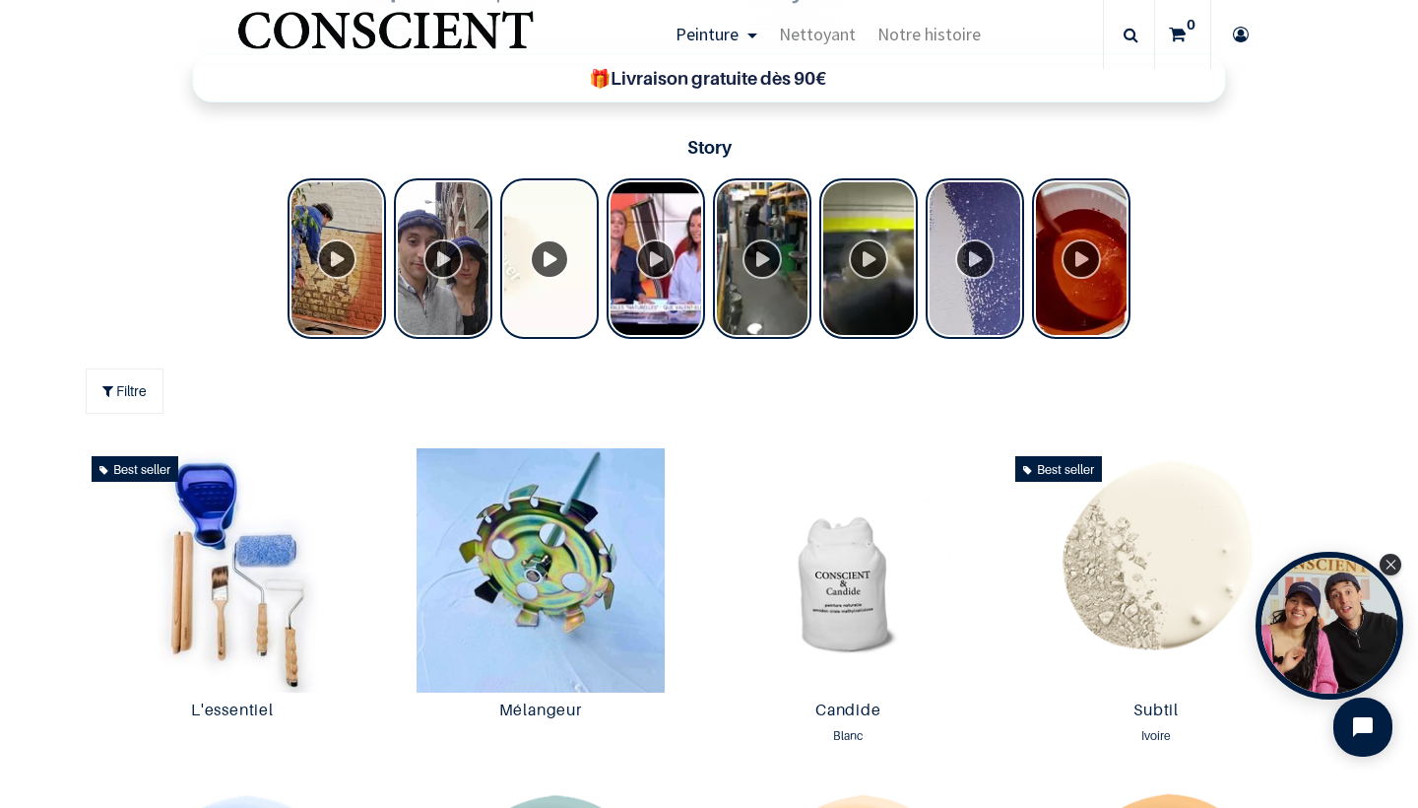
scroll to position [730, 0]
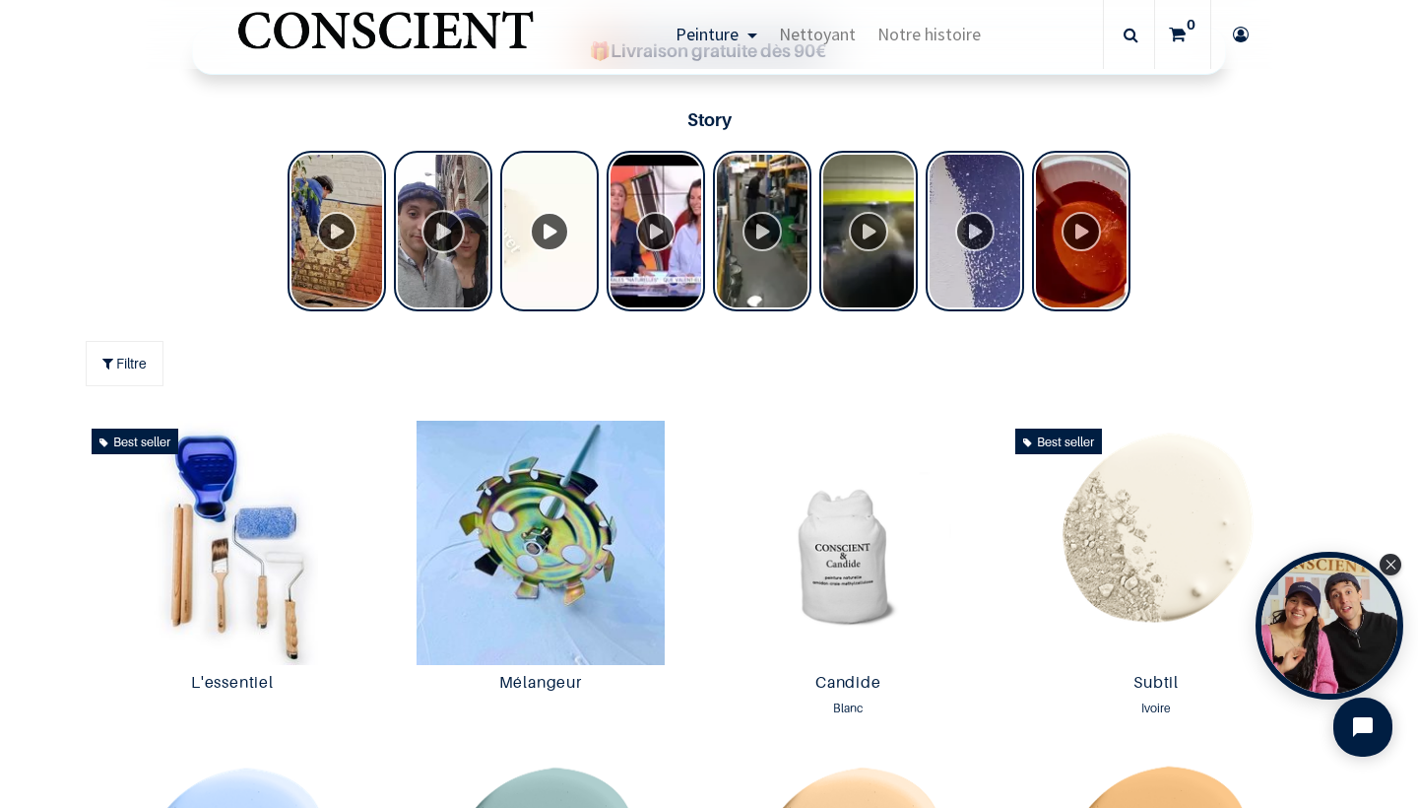
click at [446, 234] on div "Tolstoy Stories" at bounding box center [443, 231] width 98 height 161
